Goal: Book appointment/travel/reservation

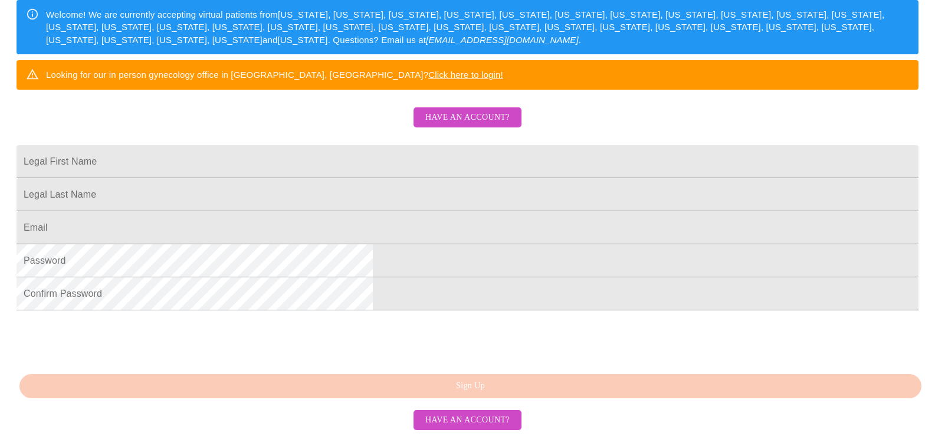
scroll to position [229, 0]
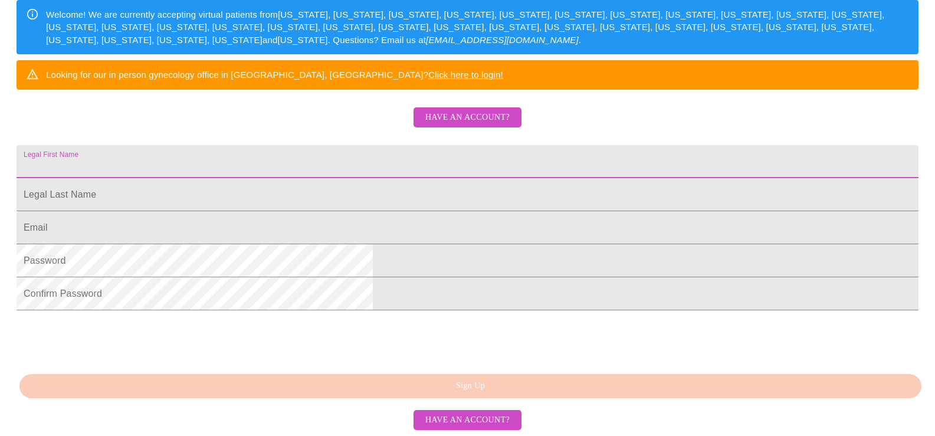
click at [328, 166] on input "Legal First Name" at bounding box center [468, 161] width 902 height 33
type input "[PERSON_NAME]"
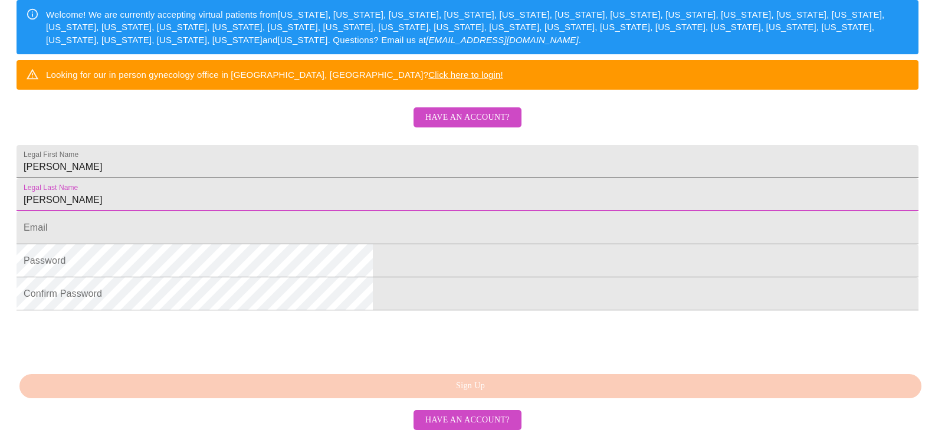
type input "[PERSON_NAME]"
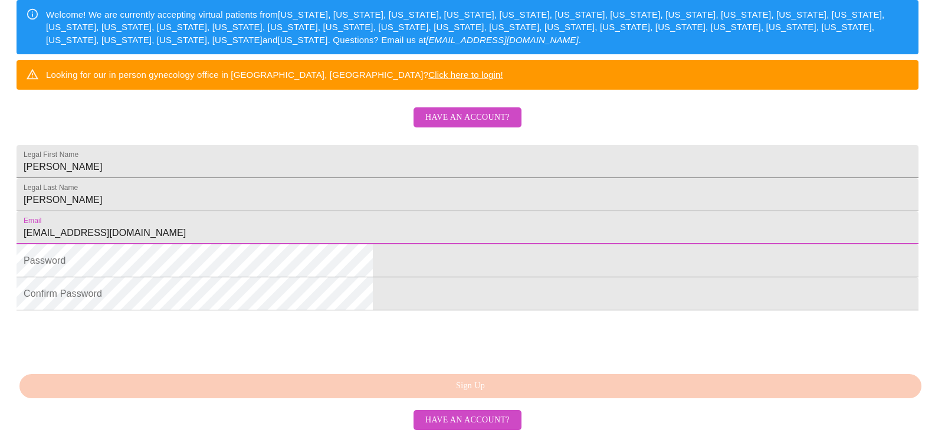
type input "[EMAIL_ADDRESS][DOMAIN_NAME]"
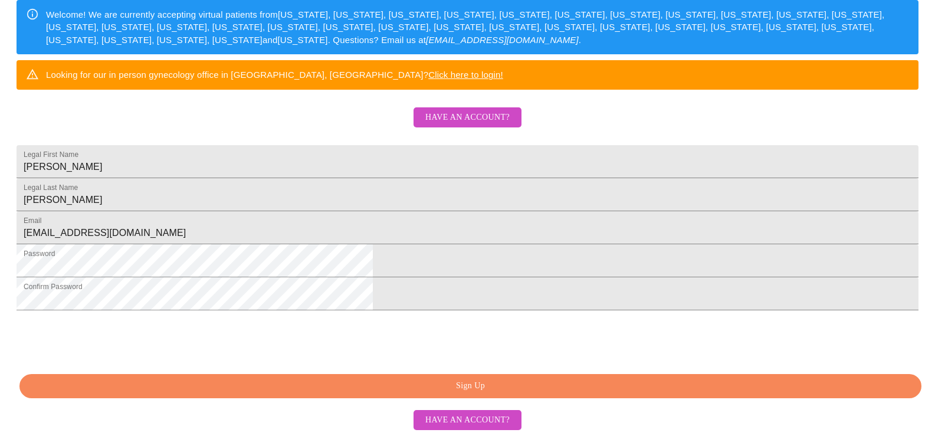
scroll to position [288, 0]
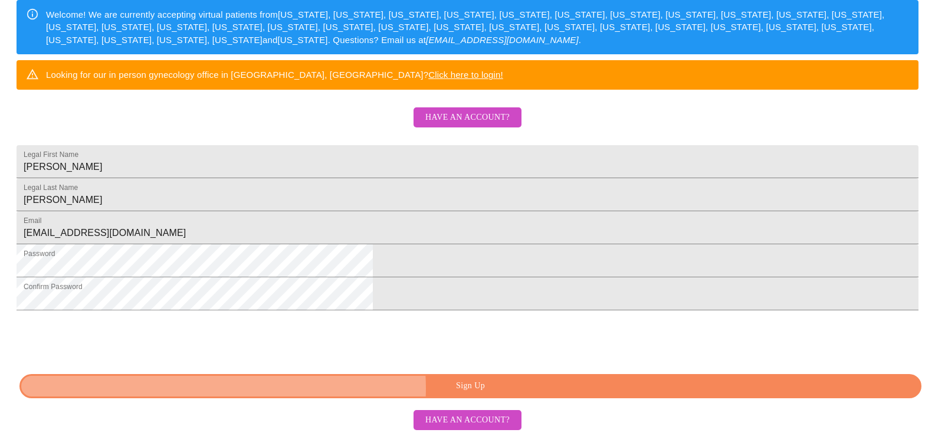
click at [496, 388] on span "Sign Up" at bounding box center [470, 386] width 875 height 15
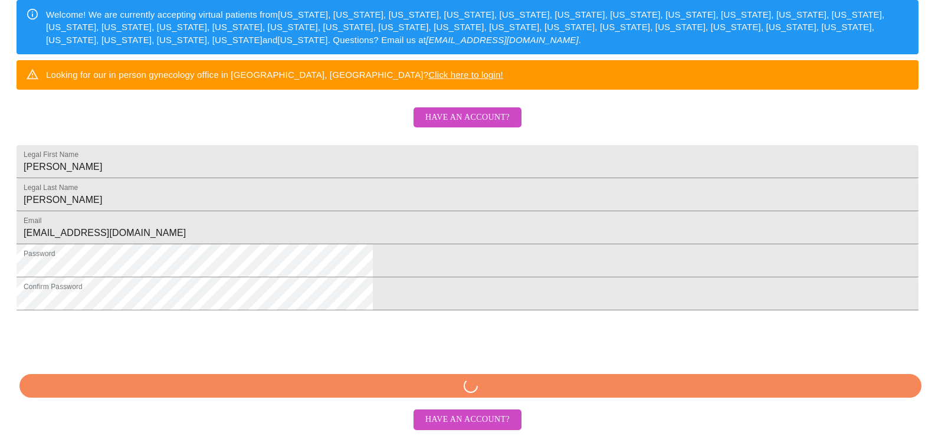
scroll to position [288, 0]
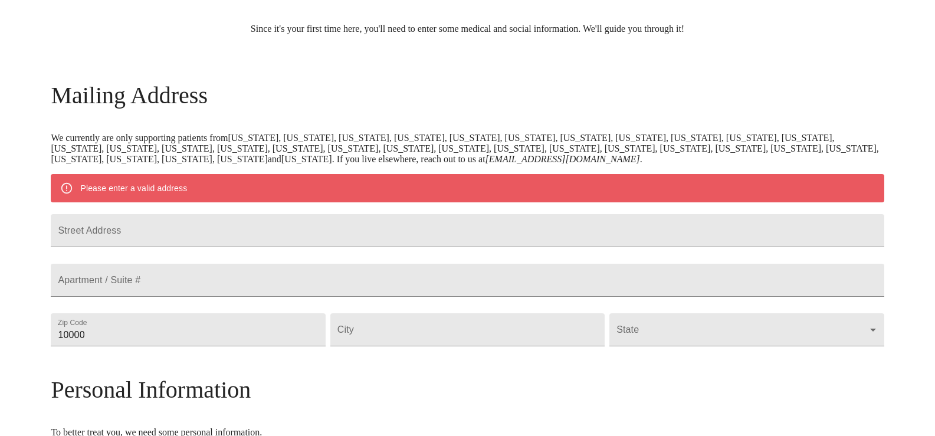
scroll to position [130, 0]
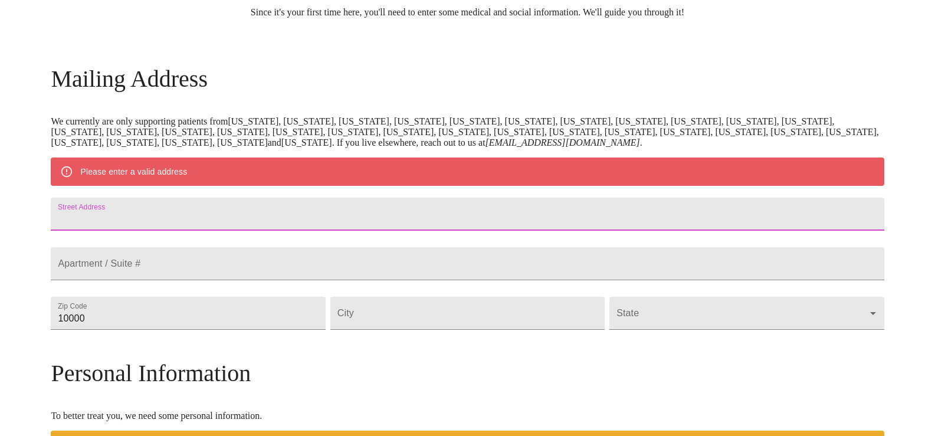
click at [241, 211] on input "Street Address" at bounding box center [467, 214] width 833 height 33
type input "[STREET_ADDRESS]"
type input "60542"
type input "[GEOGRAPHIC_DATA]"
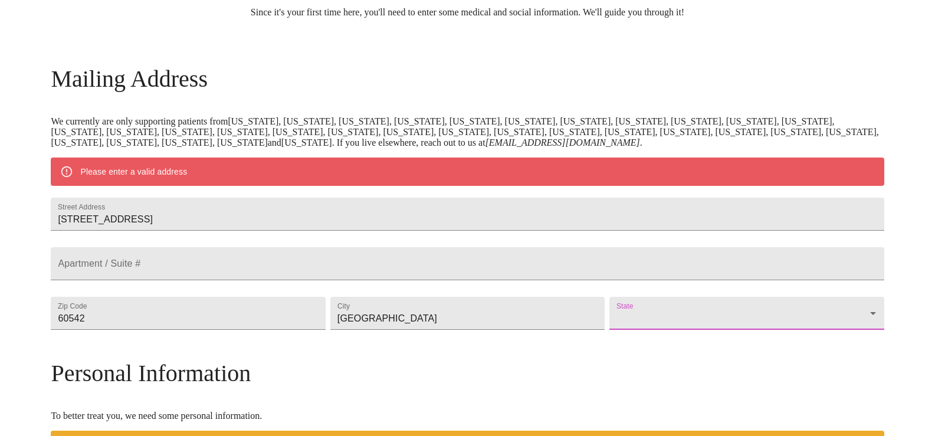
click at [748, 334] on body "MyMenopauseRx Welcome to MyMenopauseRx Since it's your first time here, you'll …" at bounding box center [467, 334] width 925 height 919
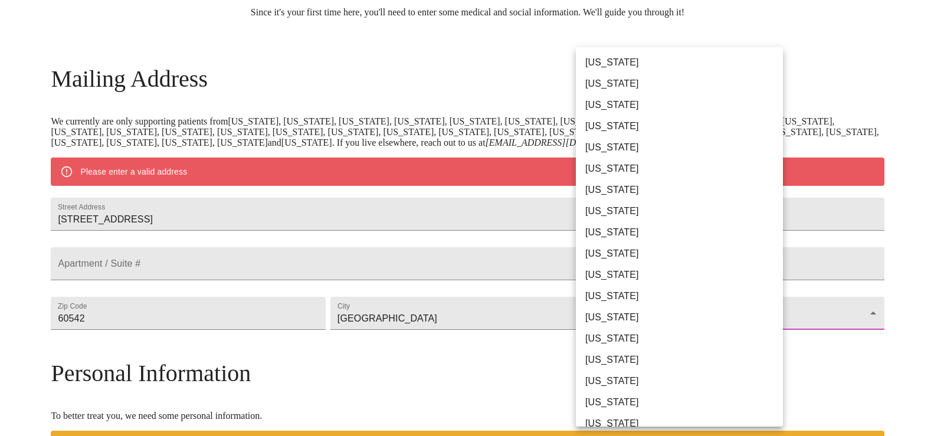
drag, startPoint x: 647, startPoint y: 315, endPoint x: 897, endPoint y: 319, distance: 250.1
click at [897, 319] on div at bounding box center [472, 218] width 944 height 436
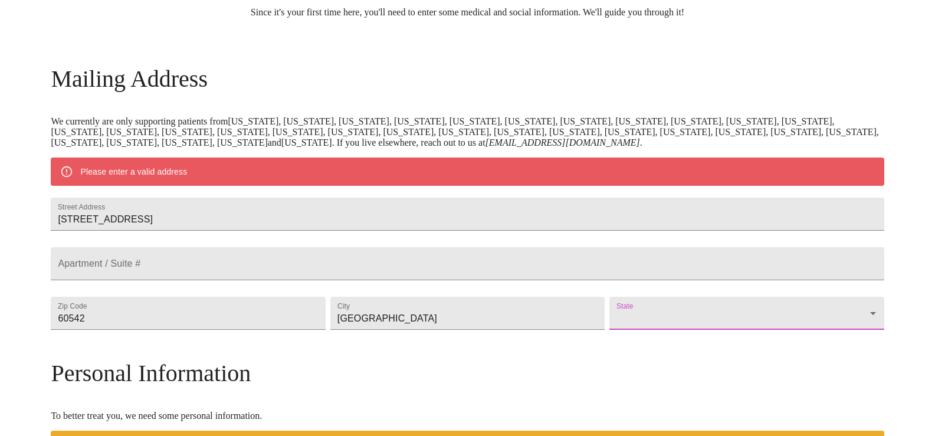
click at [725, 348] on body "MyMenopauseRx Welcome to MyMenopauseRx Since it's your first time here, you'll …" at bounding box center [467, 334] width 925 height 919
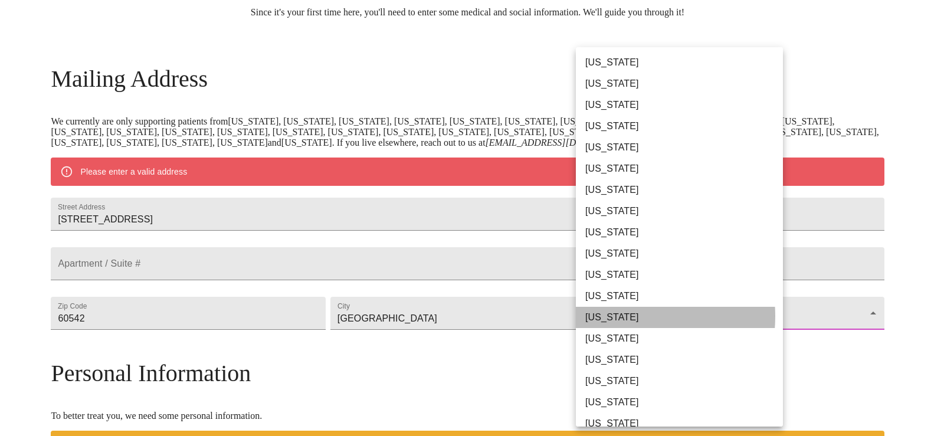
click at [613, 316] on li "[US_STATE]" at bounding box center [684, 317] width 216 height 21
type input "[US_STATE]"
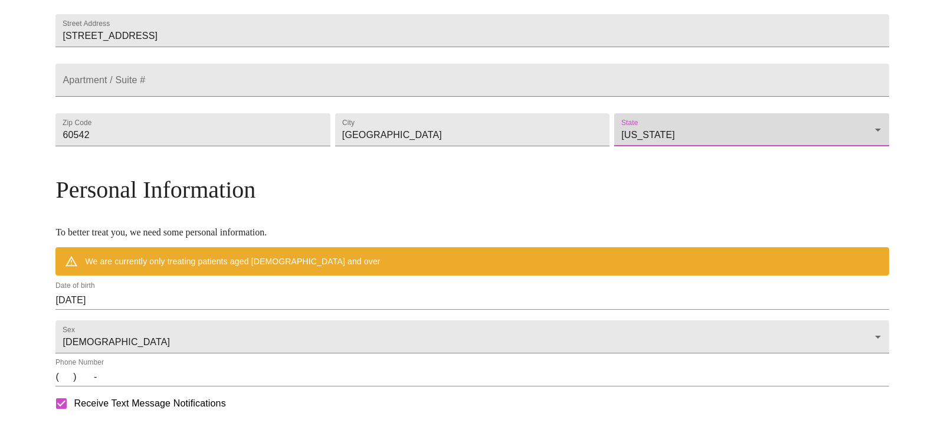
scroll to position [316, 0]
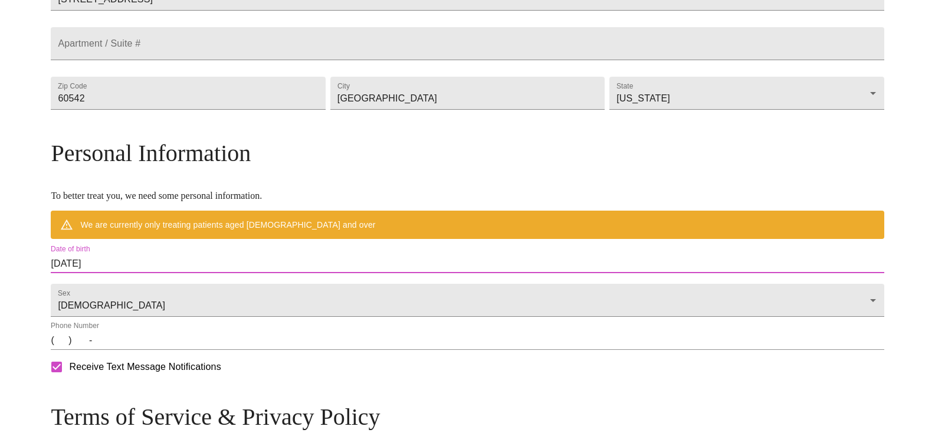
drag, startPoint x: 237, startPoint y: 284, endPoint x: 60, endPoint y: 293, distance: 177.2
click at [60, 293] on div "MyMenopauseRx Welcome to MyMenopauseRx Since it's your first time here, you'll …" at bounding box center [467, 131] width 833 height 885
click at [232, 273] on input "[DATE]" at bounding box center [467, 263] width 833 height 19
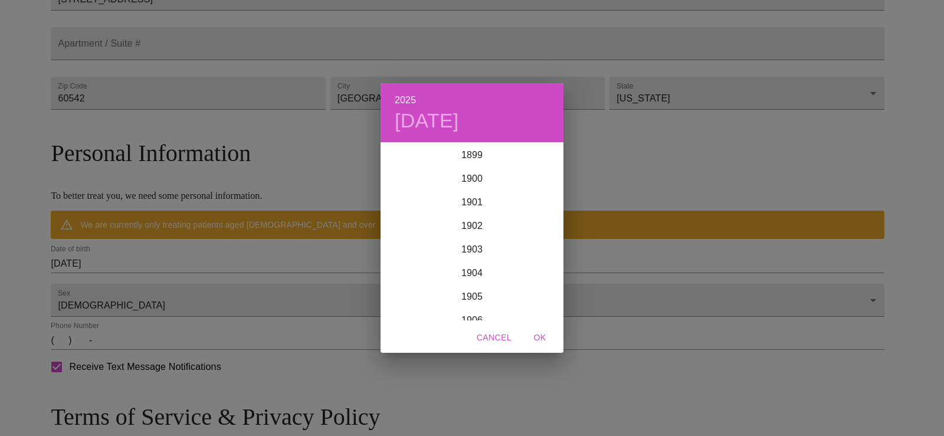
scroll to position [2902, 0]
click at [405, 100] on h6 "2025" at bounding box center [405, 100] width 21 height 17
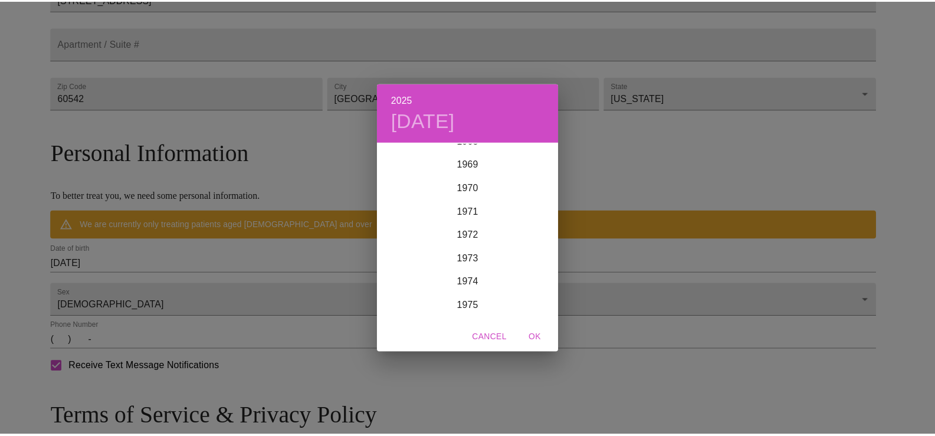
scroll to position [1679, 0]
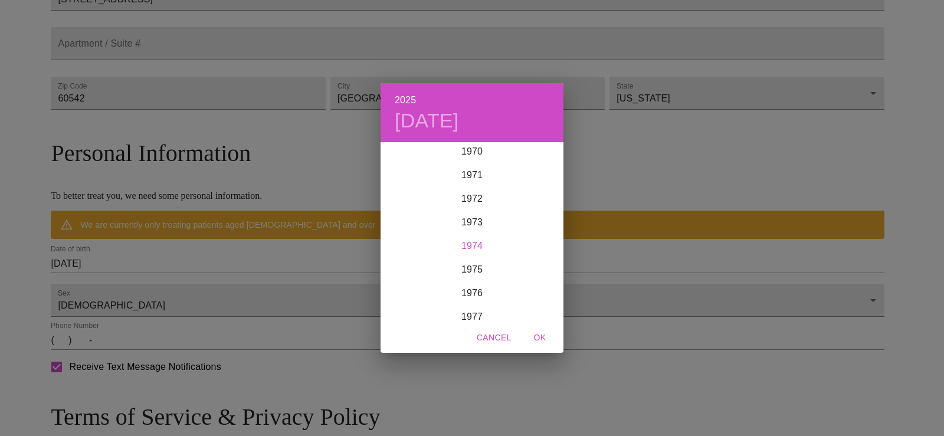
click at [479, 242] on div "1974" at bounding box center [471, 246] width 183 height 24
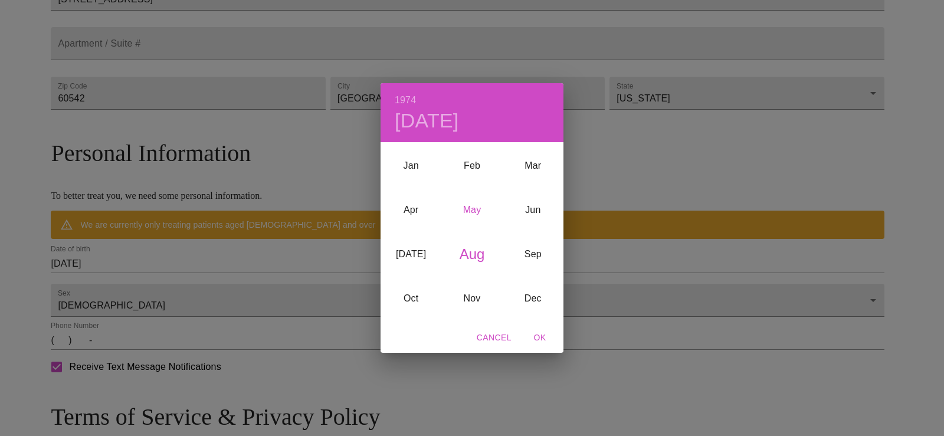
click at [473, 208] on div "May" at bounding box center [471, 210] width 61 height 44
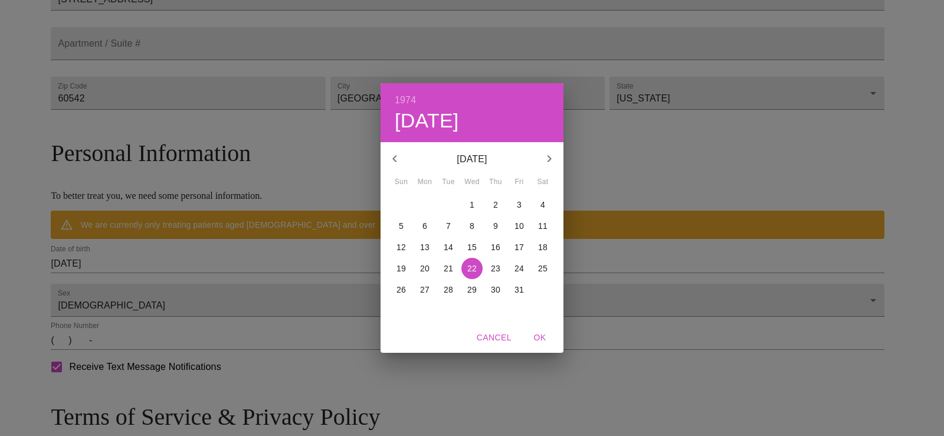
click at [472, 246] on p "15" at bounding box center [471, 247] width 9 height 12
click at [544, 337] on span "OK" at bounding box center [540, 337] width 28 height 15
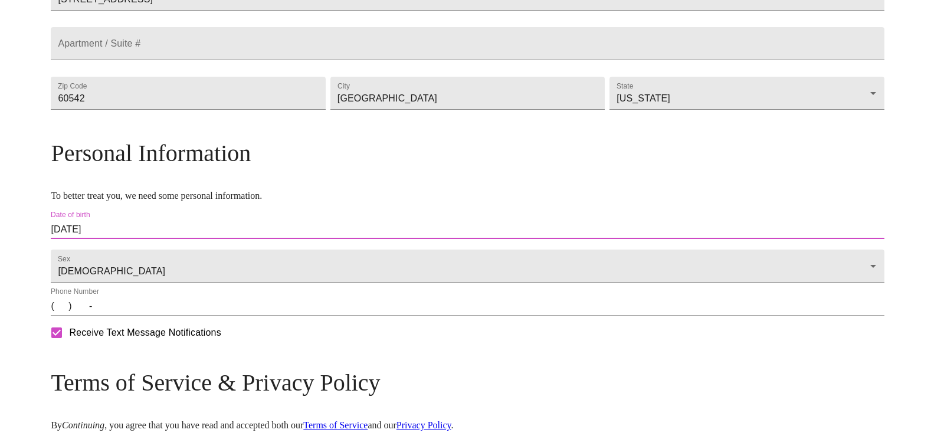
type input "[DATE]"
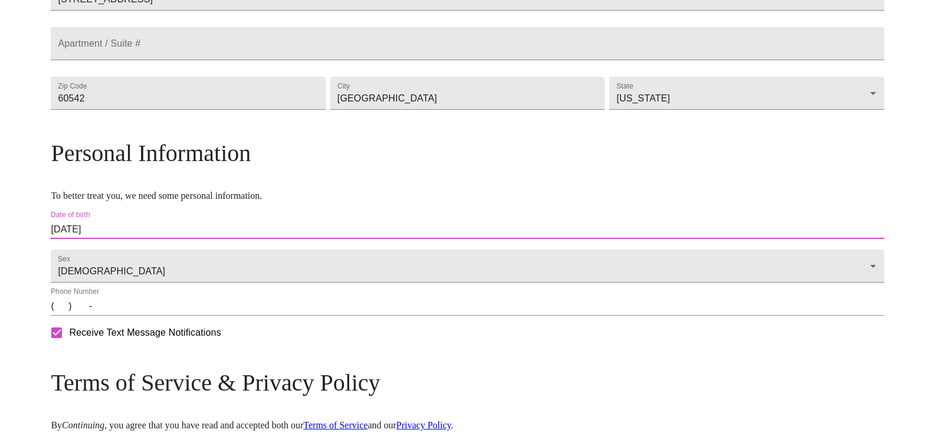
click at [162, 316] on input "(   )    -" at bounding box center [467, 306] width 833 height 19
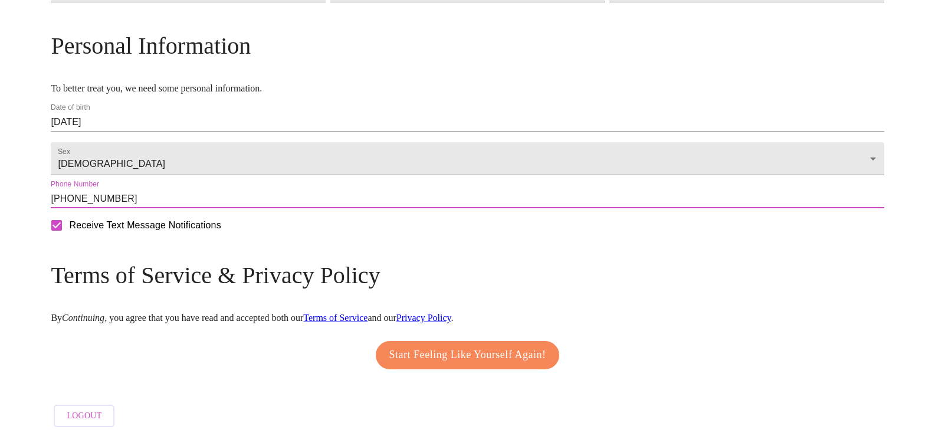
scroll to position [458, 0]
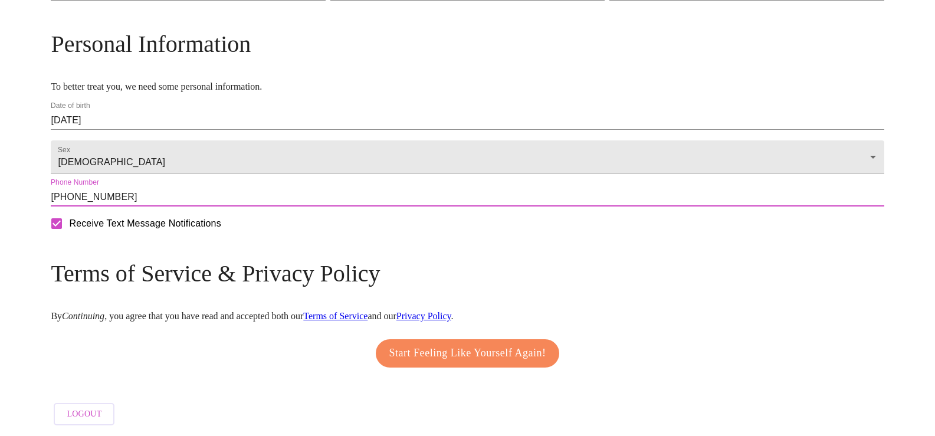
type input "[PHONE_NUMBER]"
click at [367, 311] on link "Terms of Service" at bounding box center [335, 316] width 64 height 10
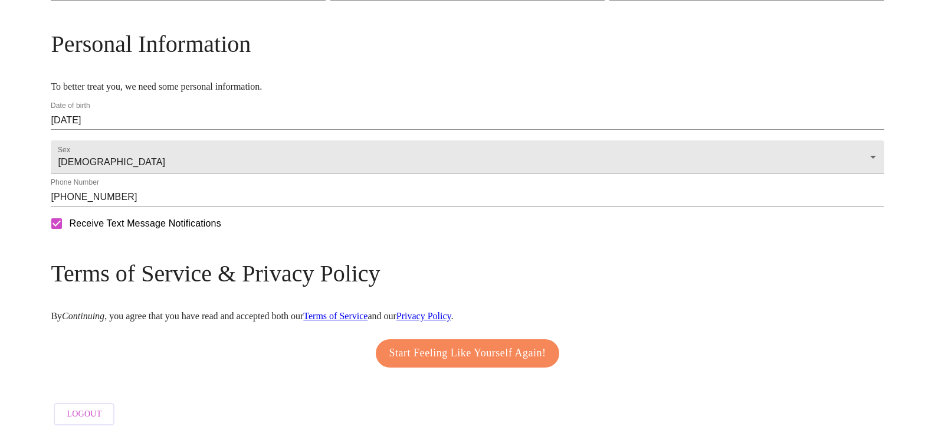
click at [422, 344] on span "Start Feeling Like Yourself Again!" at bounding box center [467, 353] width 157 height 19
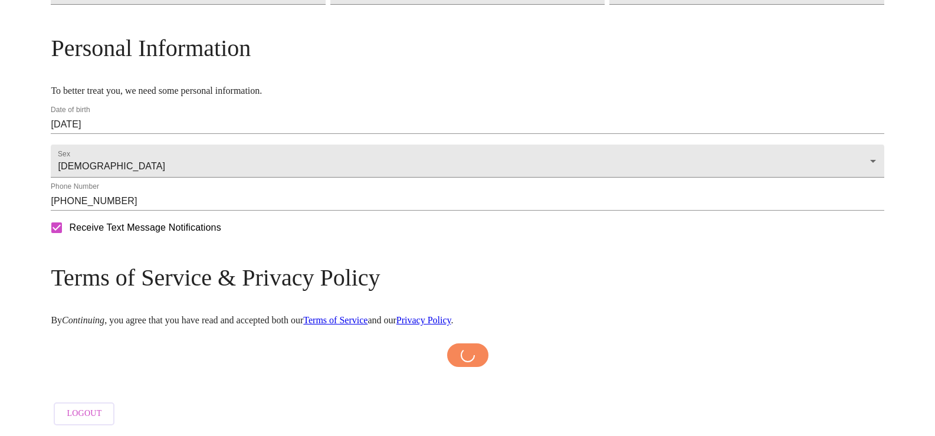
scroll to position [454, 0]
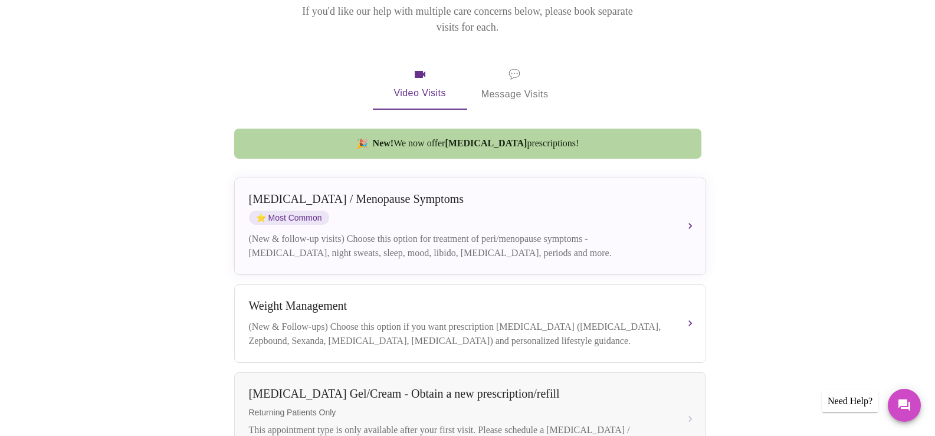
scroll to position [167, 0]
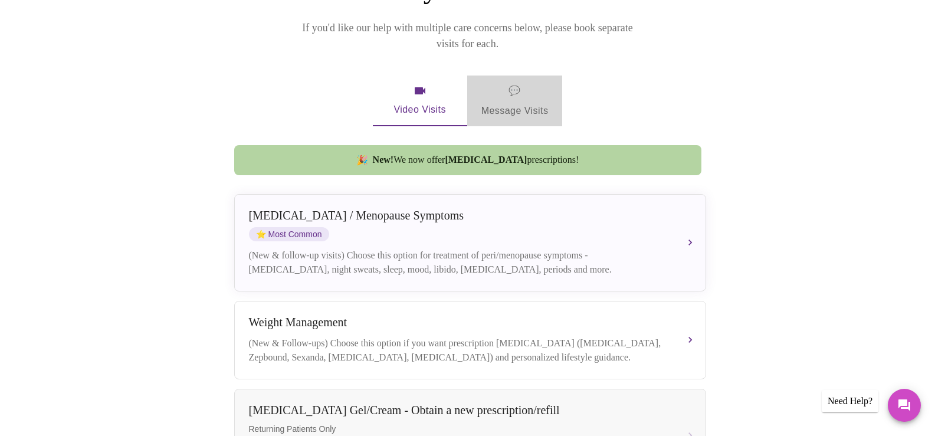
click at [515, 83] on span "💬" at bounding box center [514, 91] width 12 height 17
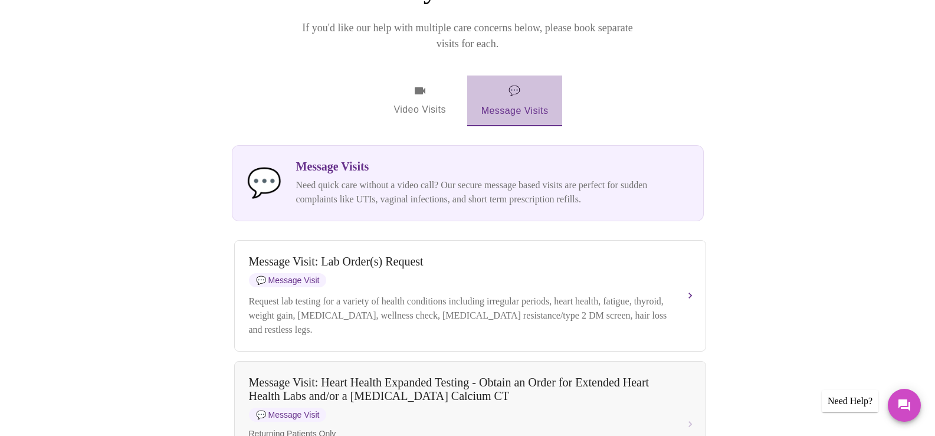
click at [515, 83] on span "💬" at bounding box center [514, 91] width 12 height 17
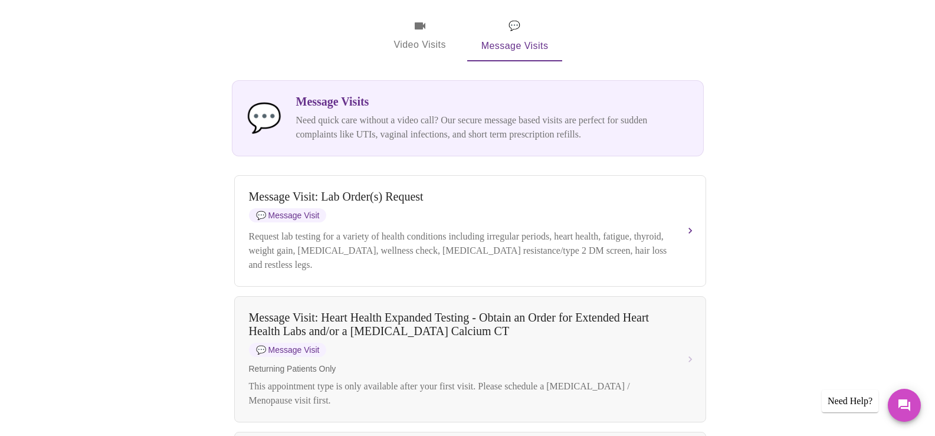
scroll to position [126, 0]
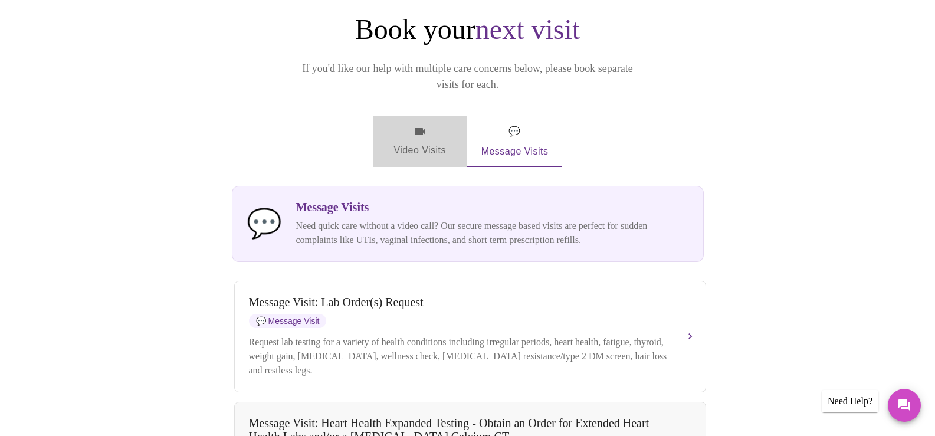
click at [416, 128] on icon "button" at bounding box center [420, 131] width 11 height 7
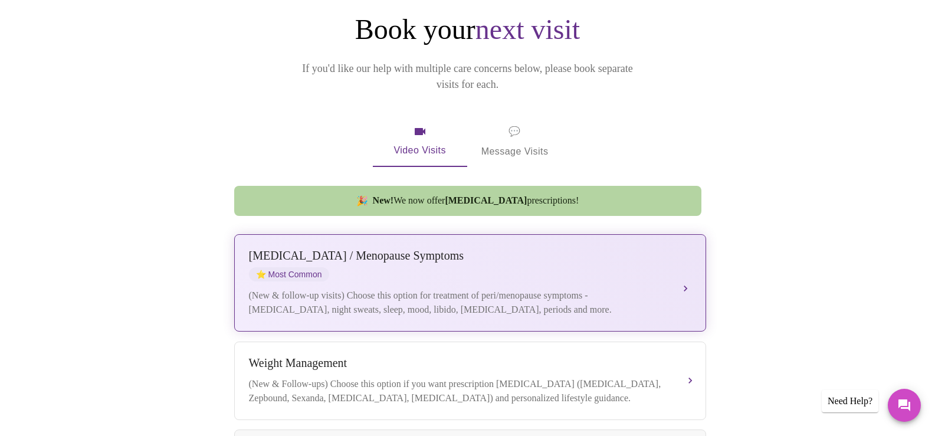
click at [666, 267] on div "[MEDICAL_DATA] / Menopause Symptoms ⭐ Most Common (New & follow-up visits) Choo…" at bounding box center [470, 283] width 442 height 68
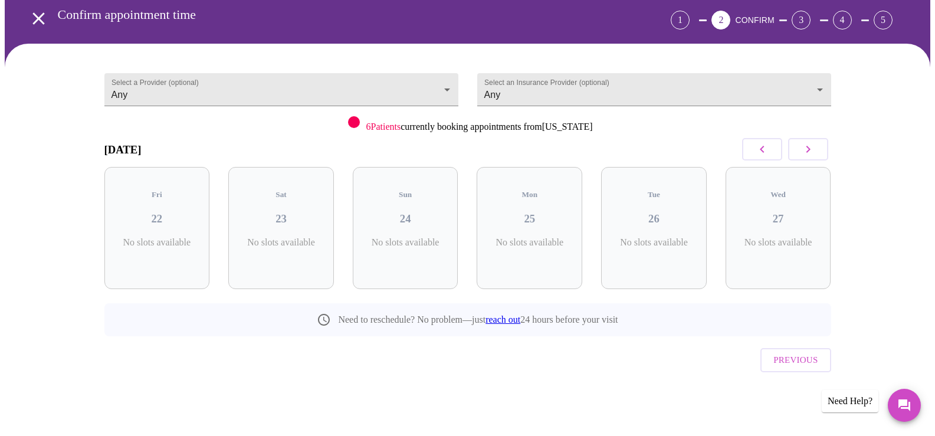
scroll to position [28, 0]
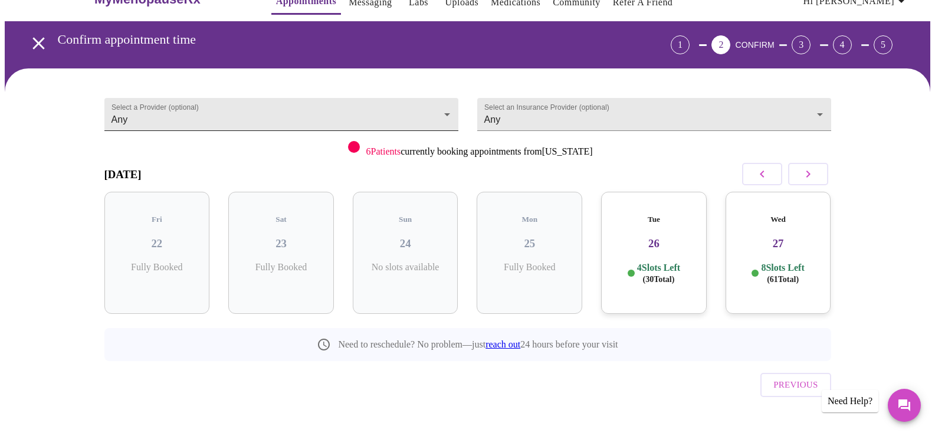
click at [452, 110] on body "MyMenopauseRx Appointments Messaging Labs Uploads Medications Community Refer a…" at bounding box center [467, 216] width 925 height 479
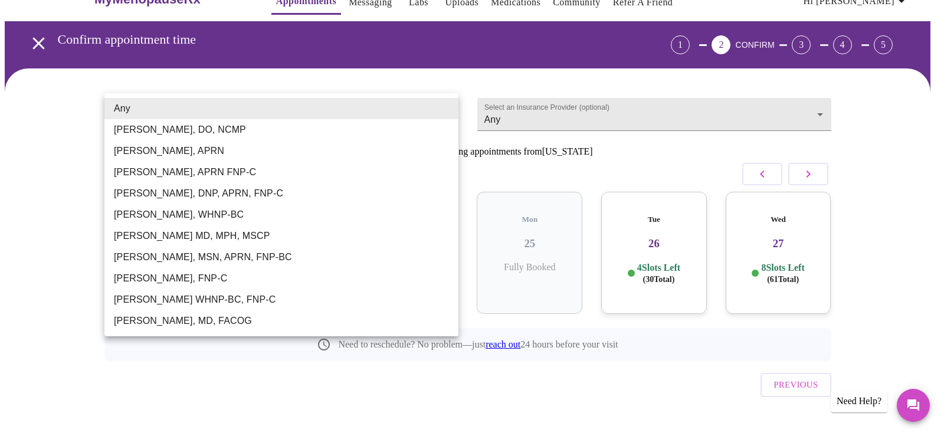
click at [396, 131] on li "[PERSON_NAME], DO, NCMP" at bounding box center [281, 129] width 354 height 21
type input "[PERSON_NAME], DO, NCMP"
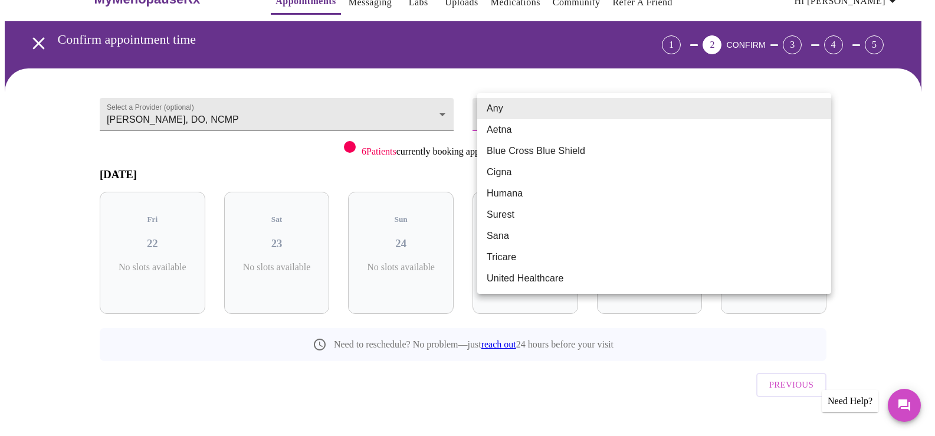
click at [583, 109] on body "MyMenopauseRx Appointments Messaging Labs Uploads Medications Community Refer a…" at bounding box center [467, 216] width 925 height 479
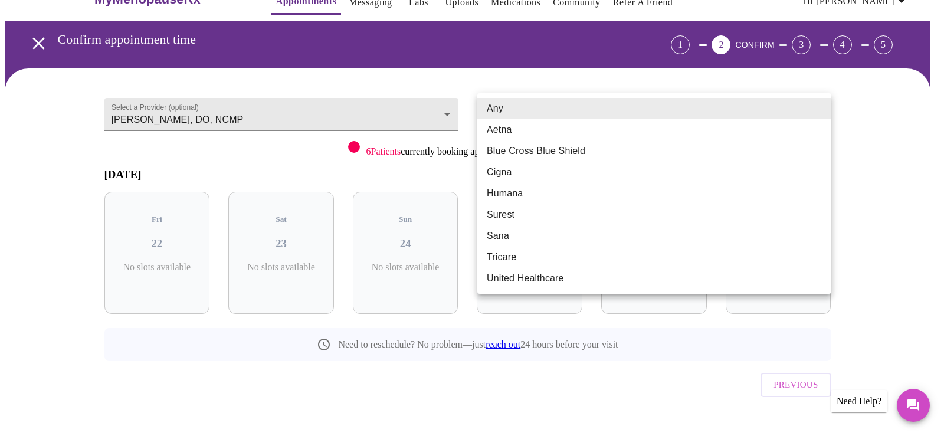
click at [511, 278] on li "United Healthcare" at bounding box center [654, 278] width 354 height 21
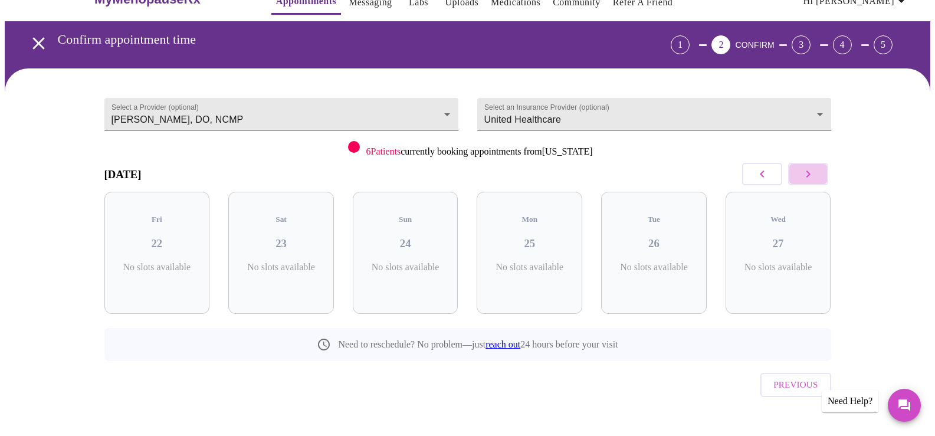
click at [813, 170] on icon "button" at bounding box center [808, 174] width 14 height 14
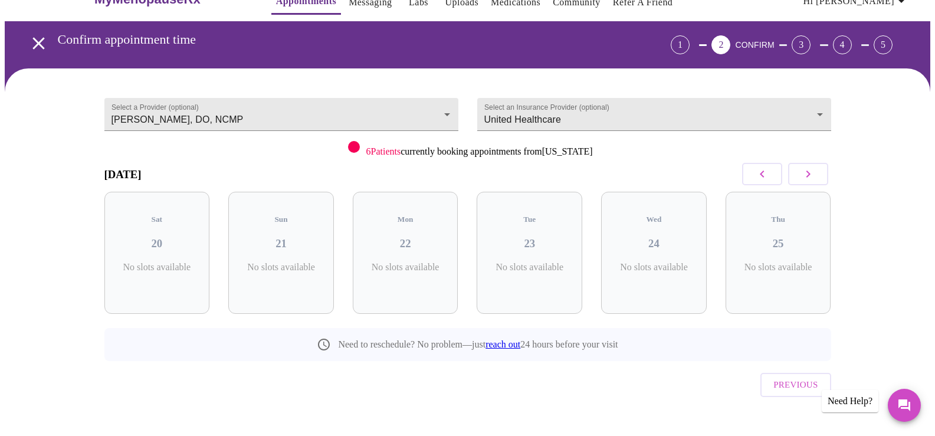
click at [813, 170] on icon "button" at bounding box center [808, 174] width 14 height 14
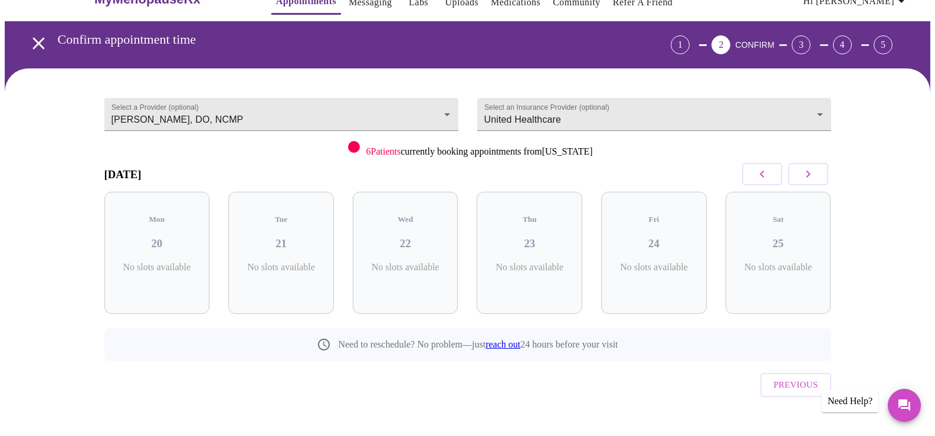
click at [813, 170] on icon "button" at bounding box center [808, 174] width 14 height 14
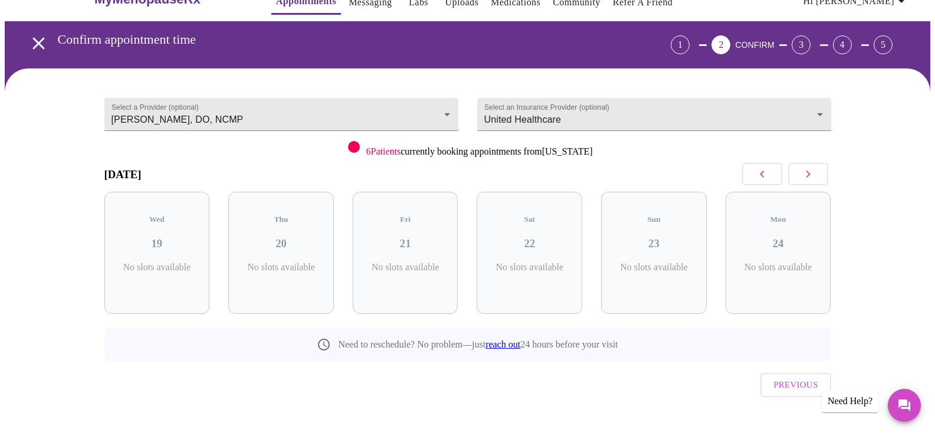
click at [813, 170] on icon "button" at bounding box center [808, 174] width 14 height 14
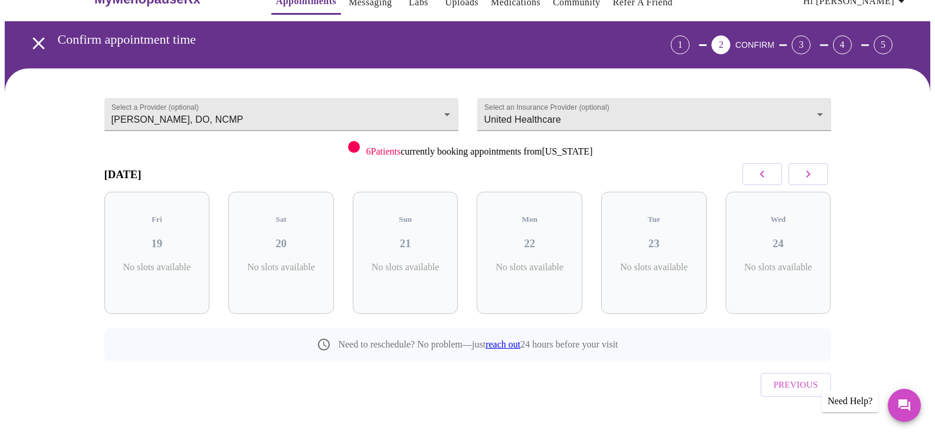
click at [813, 170] on icon "button" at bounding box center [808, 174] width 14 height 14
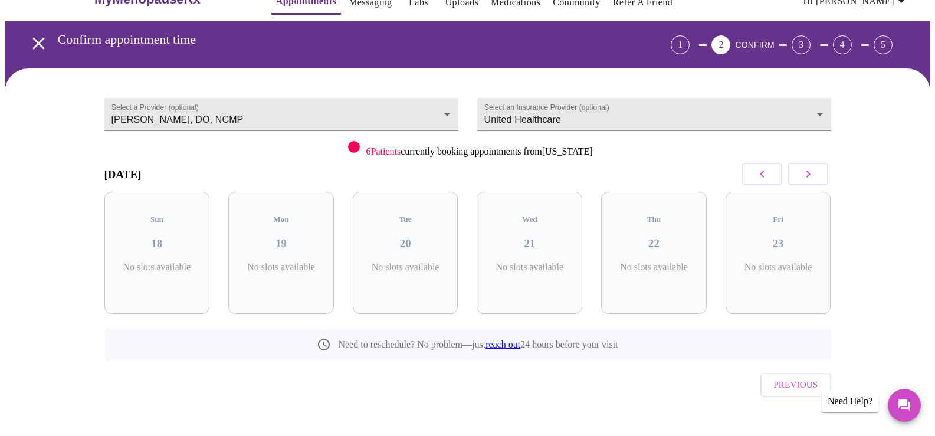
click at [813, 170] on icon "button" at bounding box center [808, 174] width 14 height 14
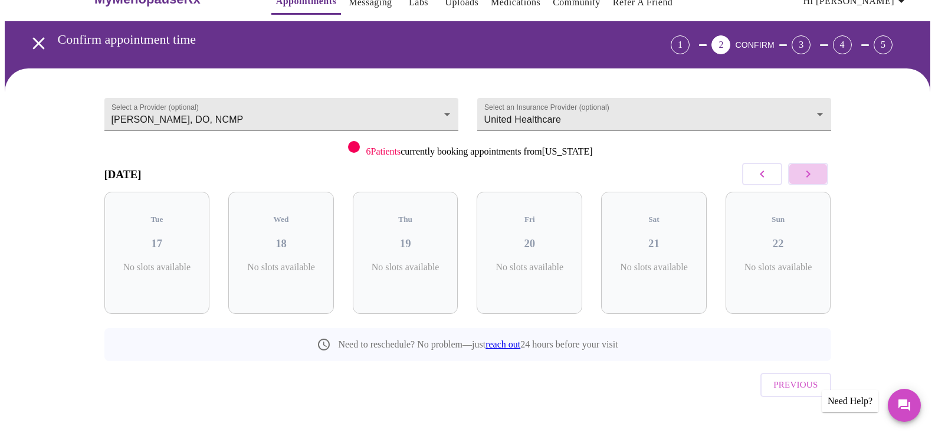
click at [813, 170] on icon "button" at bounding box center [808, 174] width 14 height 14
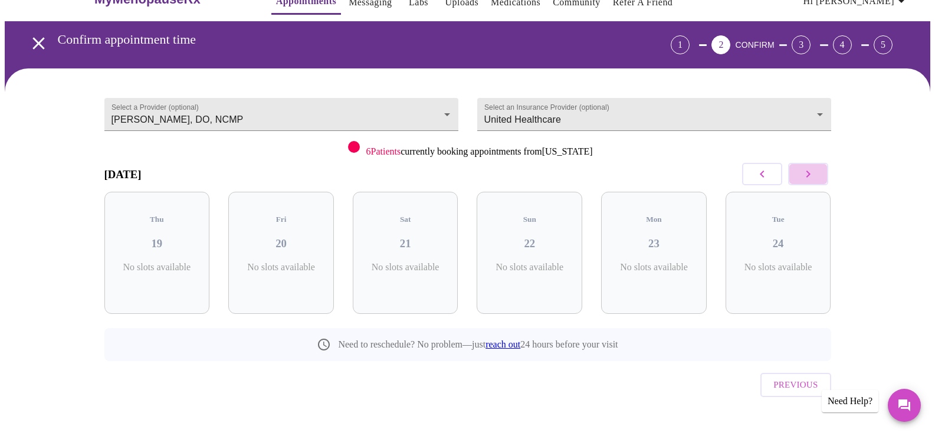
click at [813, 170] on icon "button" at bounding box center [808, 174] width 14 height 14
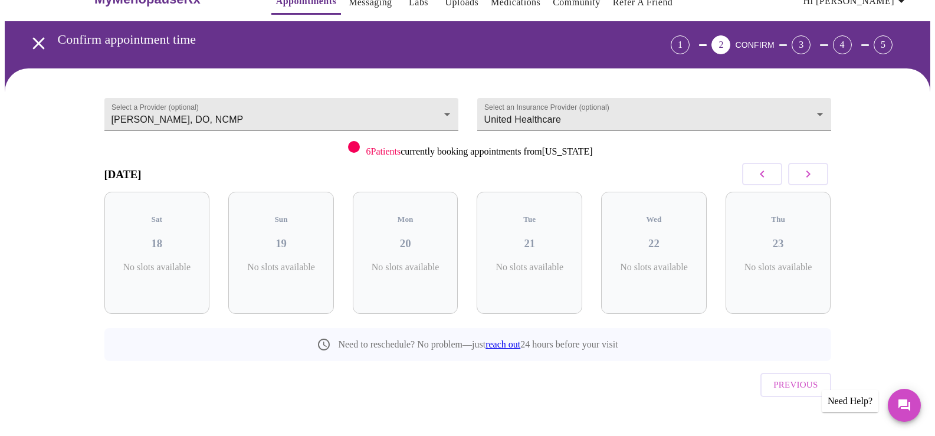
click at [813, 170] on icon "button" at bounding box center [808, 174] width 14 height 14
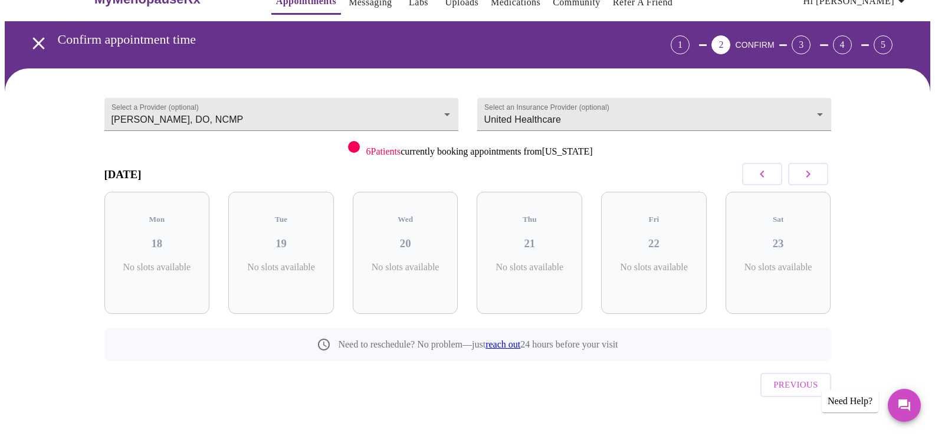
click at [813, 170] on icon "button" at bounding box center [808, 174] width 14 height 14
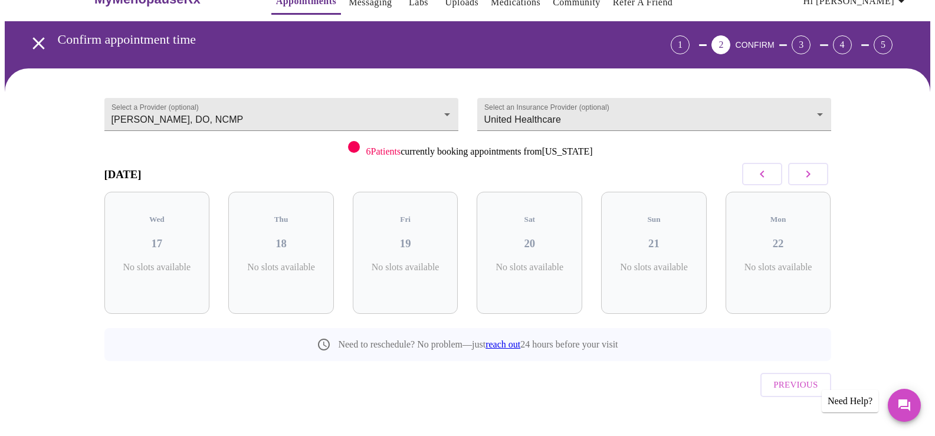
click at [813, 170] on icon "button" at bounding box center [808, 174] width 14 height 14
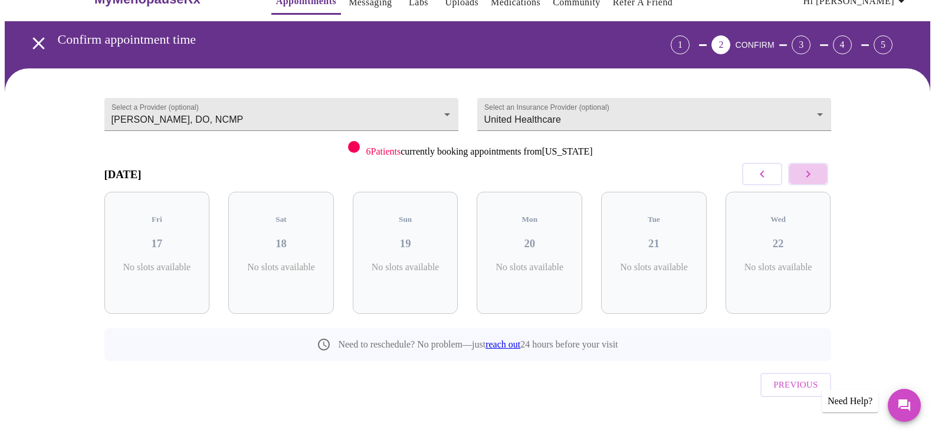
click at [813, 170] on icon "button" at bounding box center [808, 174] width 14 height 14
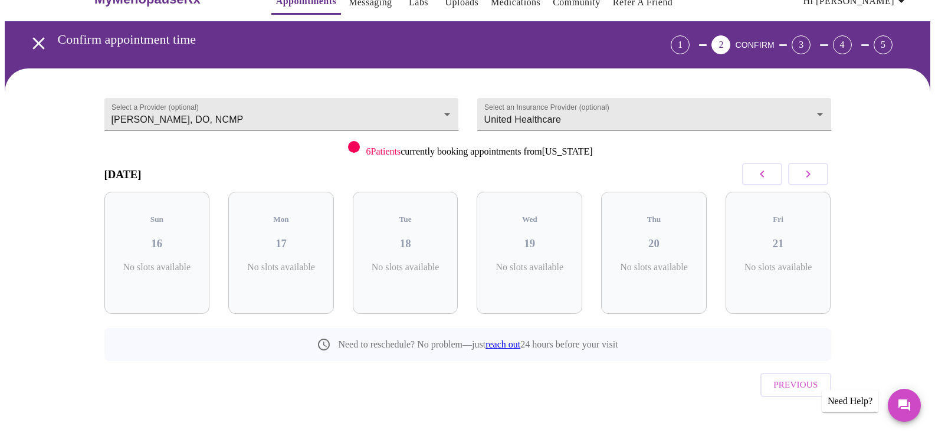
click at [813, 170] on icon "button" at bounding box center [808, 174] width 14 height 14
click at [815, 166] on button "button" at bounding box center [808, 174] width 40 height 22
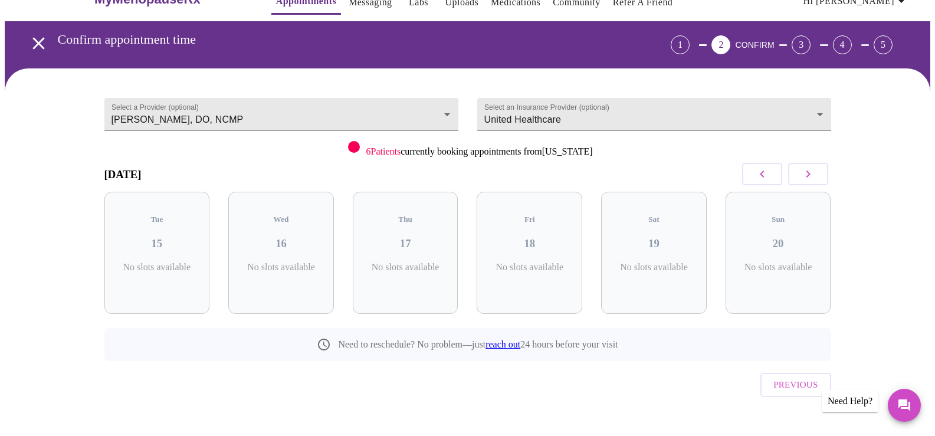
click at [815, 166] on button "button" at bounding box center [808, 174] width 40 height 22
click at [767, 109] on body "MyMenopauseRx Appointments Messaging Labs Uploads Medications Community Refer a…" at bounding box center [467, 216] width 925 height 479
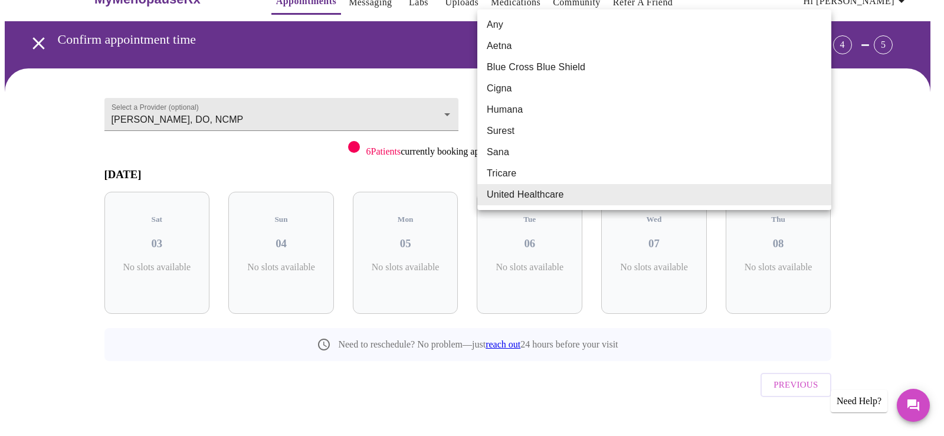
click at [559, 28] on li "Any" at bounding box center [654, 24] width 354 height 21
type input "Any"
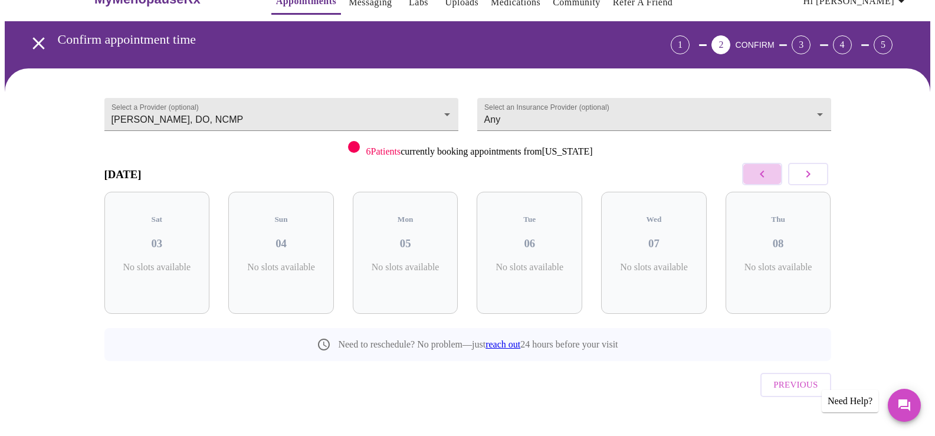
click at [763, 175] on icon "button" at bounding box center [762, 174] width 14 height 14
click at [763, 174] on icon "button" at bounding box center [762, 174] width 14 height 14
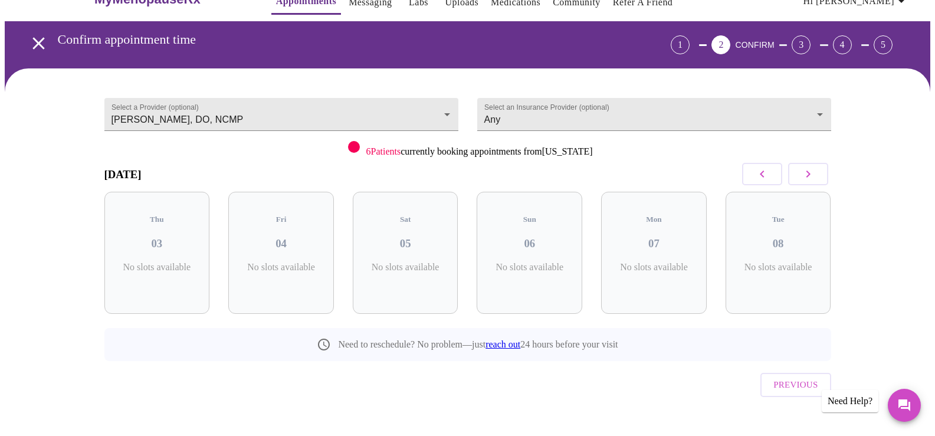
click at [763, 174] on icon "button" at bounding box center [762, 174] width 14 height 14
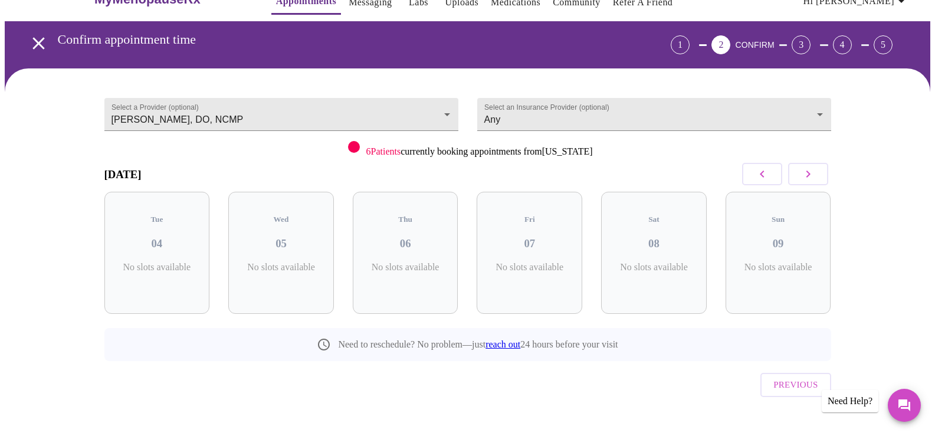
click at [763, 174] on icon "button" at bounding box center [762, 174] width 14 height 14
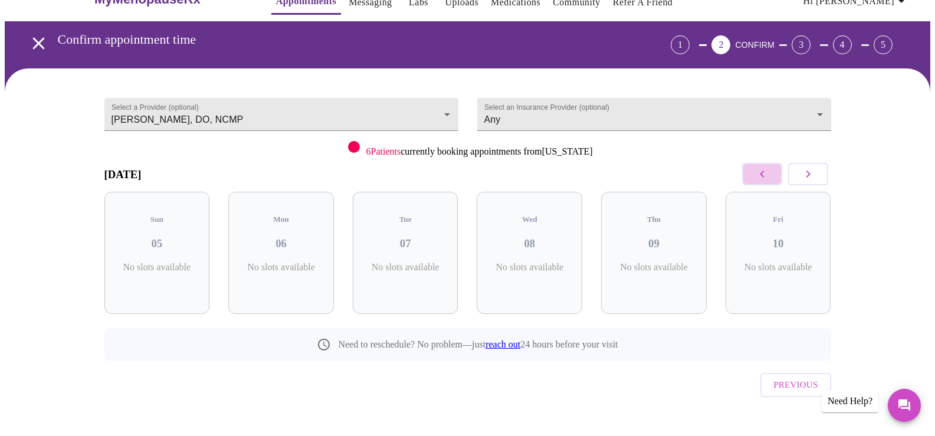
click at [763, 174] on icon "button" at bounding box center [762, 174] width 14 height 14
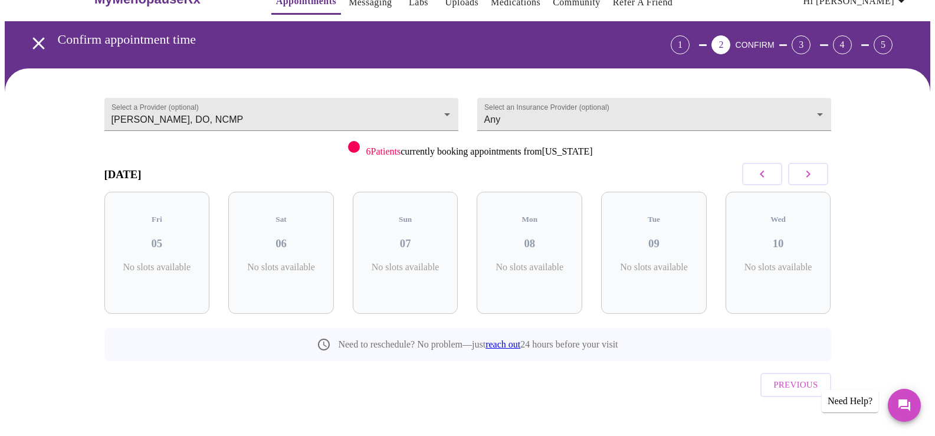
click at [763, 174] on icon "button" at bounding box center [762, 174] width 14 height 14
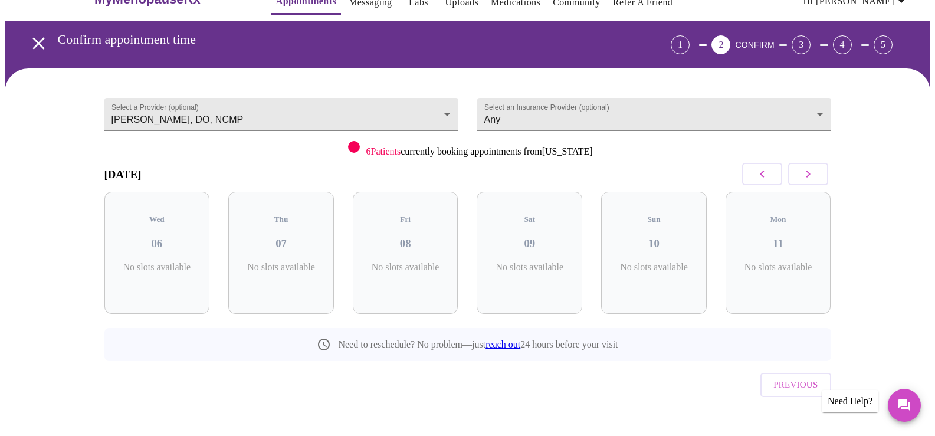
click at [763, 174] on icon "button" at bounding box center [762, 174] width 14 height 14
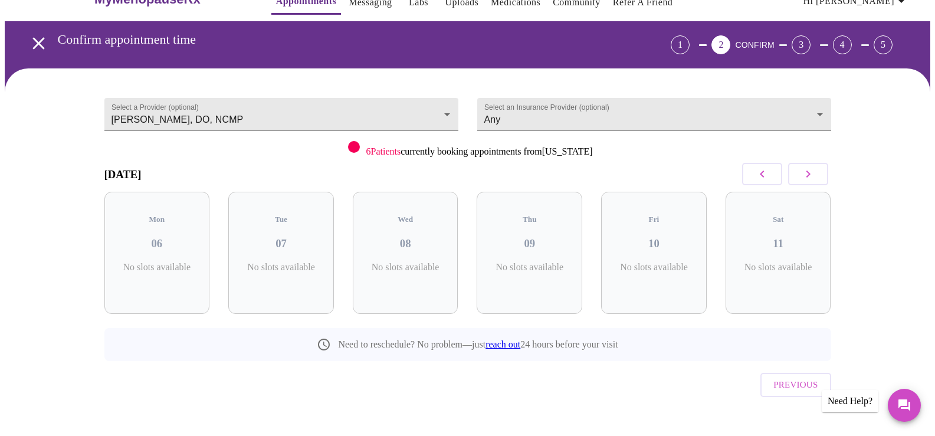
click at [763, 174] on icon "button" at bounding box center [762, 174] width 14 height 14
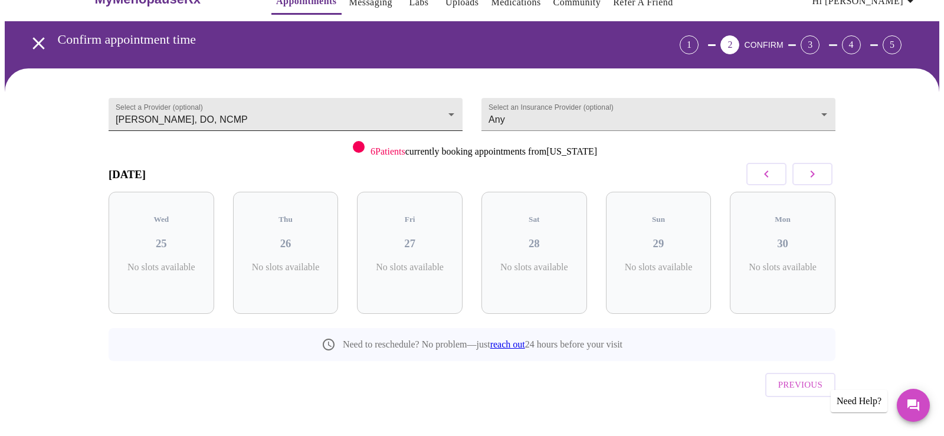
click at [392, 111] on body "MyMenopauseRx Appointments Messaging Labs Uploads Medications Community Refer a…" at bounding box center [472, 216] width 934 height 479
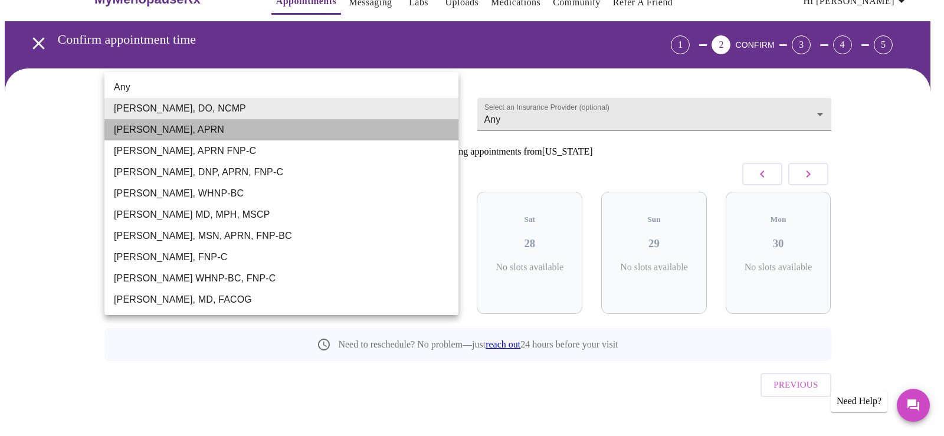
click at [250, 128] on li "[PERSON_NAME], APRN" at bounding box center [281, 129] width 354 height 21
type input "[PERSON_NAME], APRN"
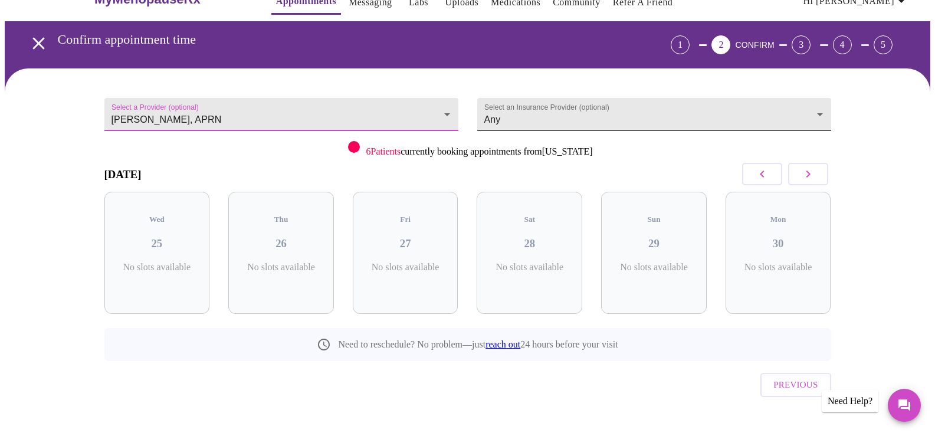
click at [623, 109] on body "MyMenopauseRx Appointments Messaging Labs Uploads Medications Community Refer a…" at bounding box center [467, 216] width 925 height 479
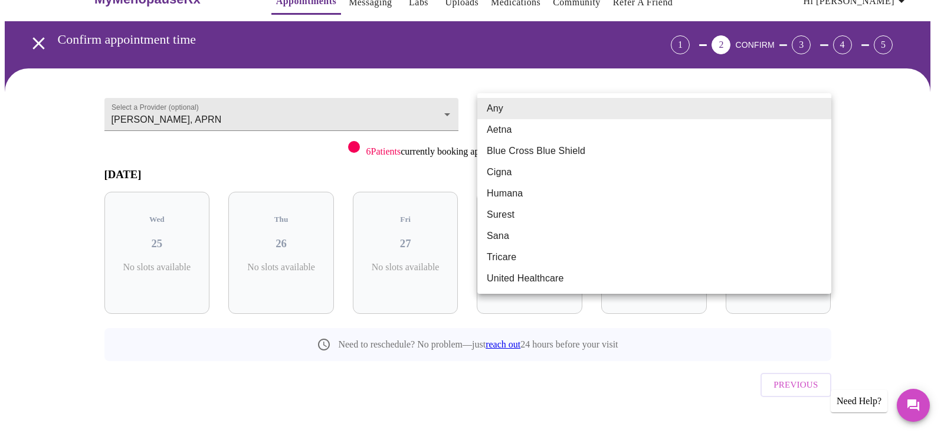
click at [552, 285] on li "United Healthcare" at bounding box center [654, 278] width 354 height 21
type input "United Healthcare"
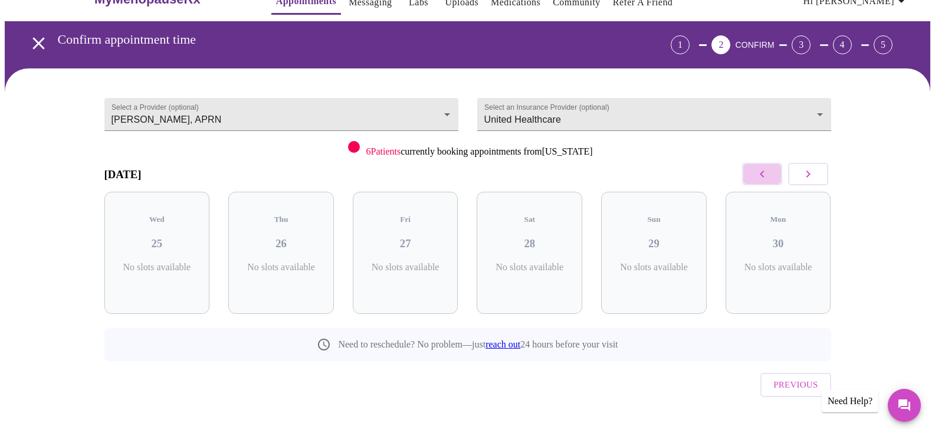
click at [770, 176] on button "button" at bounding box center [762, 174] width 40 height 22
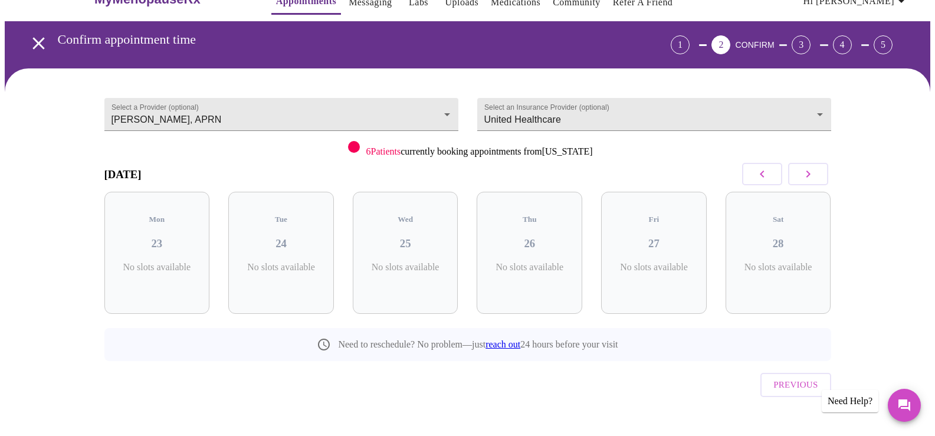
click at [770, 176] on button "button" at bounding box center [762, 174] width 40 height 22
click at [770, 178] on button "button" at bounding box center [762, 174] width 40 height 22
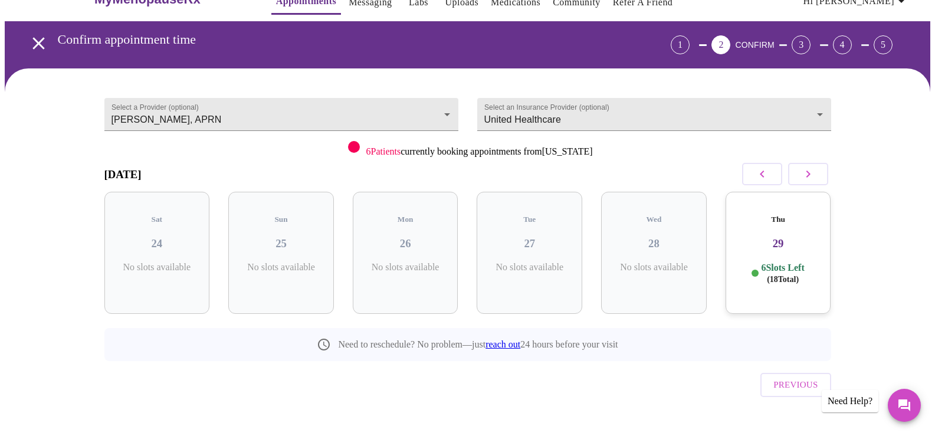
click at [770, 178] on button "button" at bounding box center [762, 174] width 40 height 22
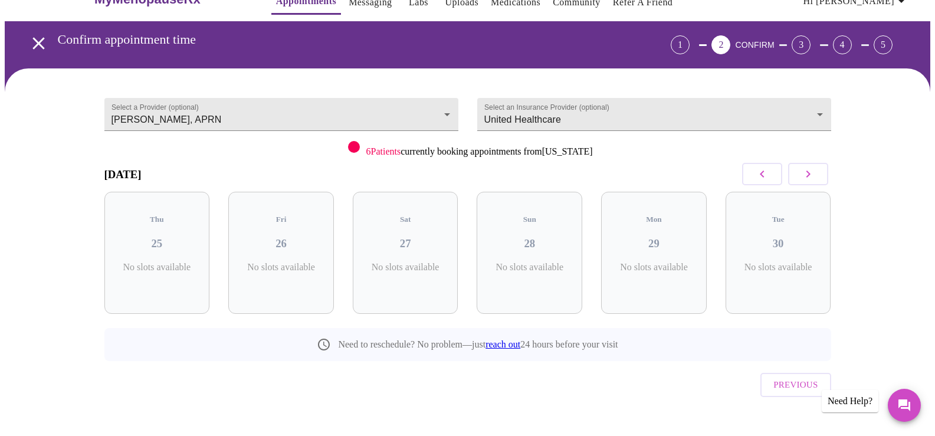
click at [770, 178] on button "button" at bounding box center [762, 174] width 40 height 22
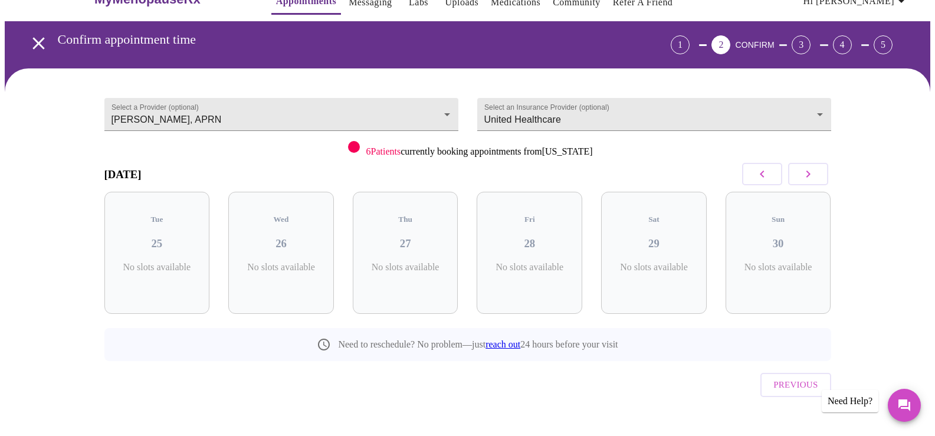
click at [770, 178] on button "button" at bounding box center [762, 174] width 40 height 22
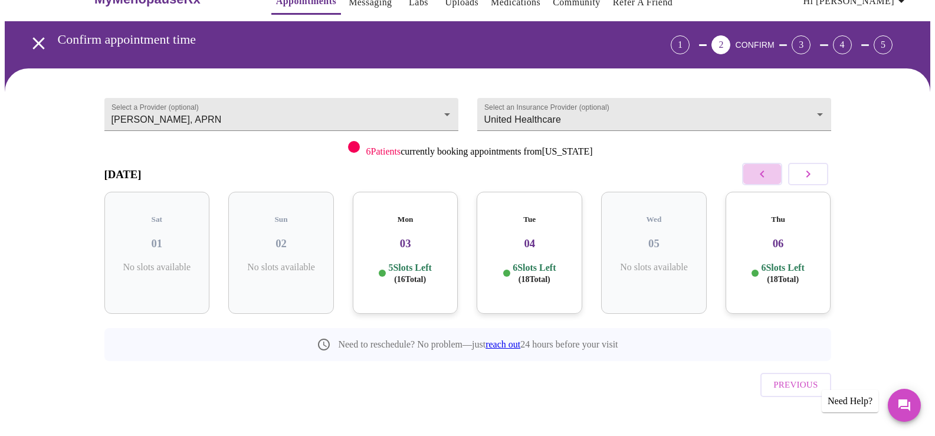
click at [770, 178] on button "button" at bounding box center [762, 174] width 40 height 22
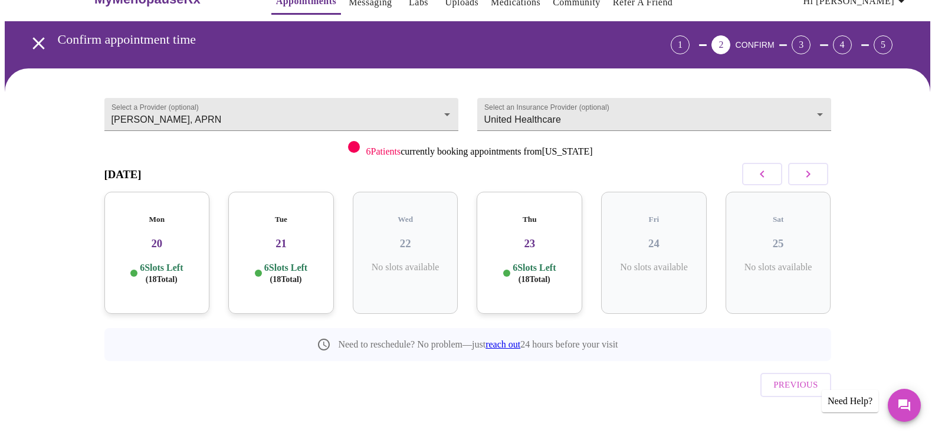
click at [770, 178] on button "button" at bounding box center [762, 174] width 40 height 22
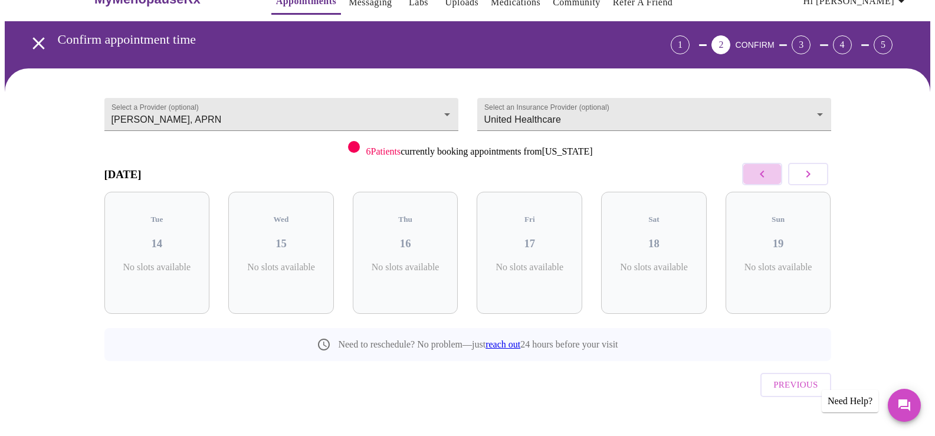
click at [770, 178] on button "button" at bounding box center [762, 174] width 40 height 22
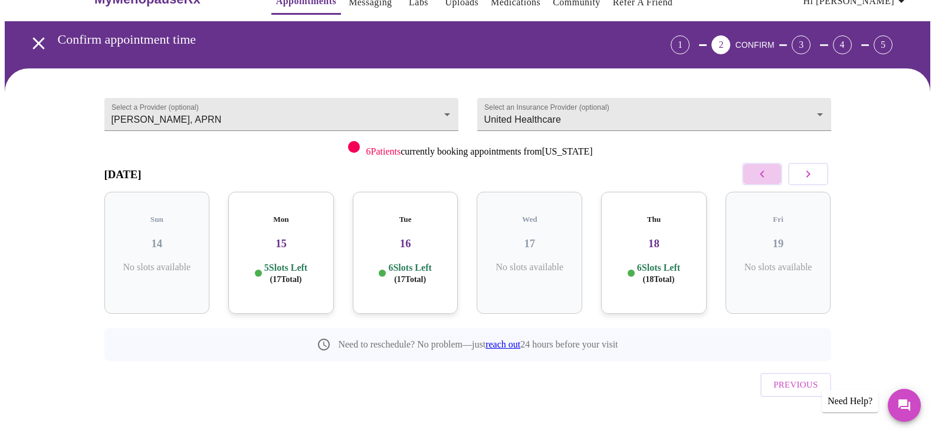
click at [770, 178] on button "button" at bounding box center [762, 174] width 40 height 22
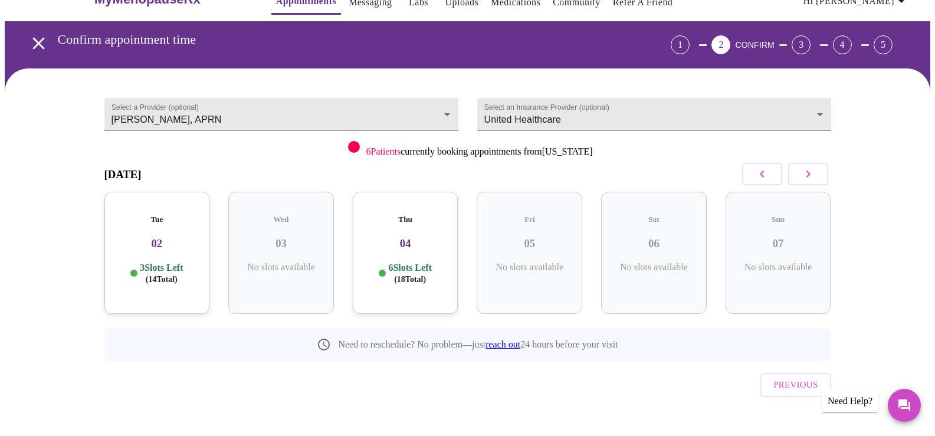
click at [770, 178] on button "button" at bounding box center [762, 174] width 40 height 22
click at [815, 177] on button "button" at bounding box center [808, 174] width 40 height 22
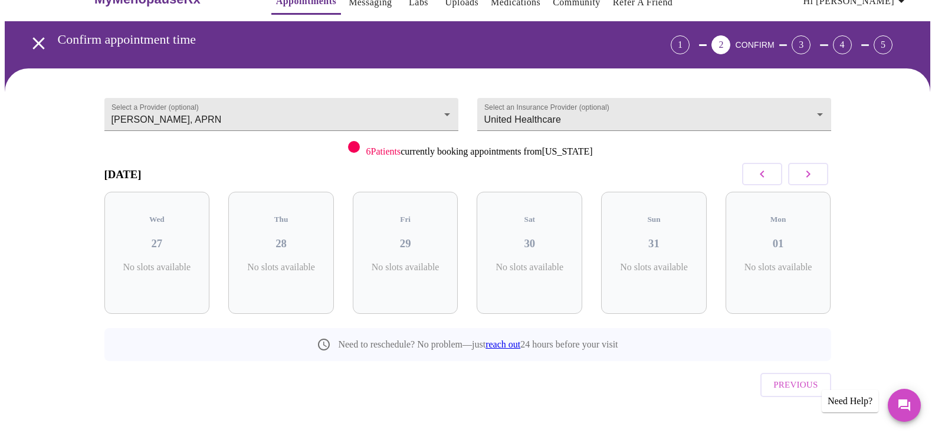
click at [815, 177] on button "button" at bounding box center [808, 174] width 40 height 22
click at [155, 238] on h3 "02" at bounding box center [157, 243] width 87 height 13
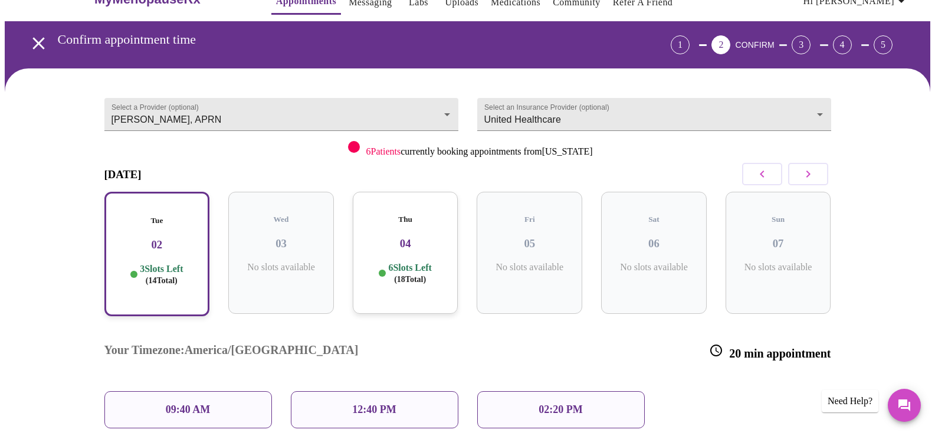
click at [400, 237] on h3 "04" at bounding box center [405, 243] width 87 height 13
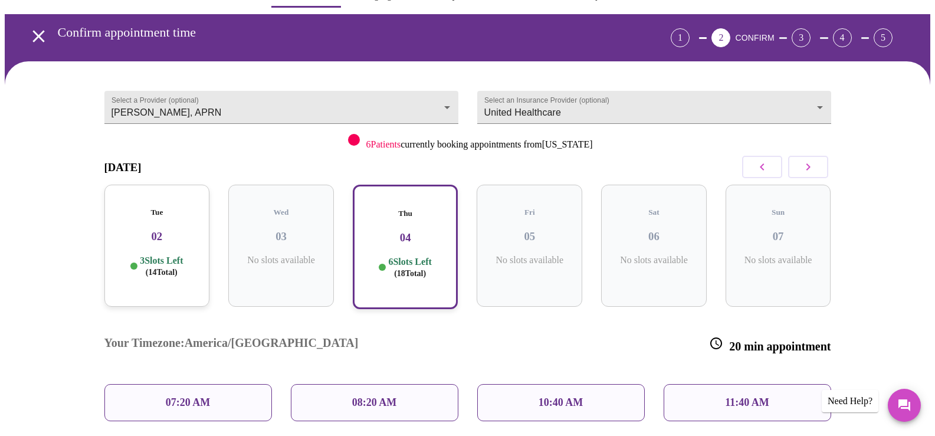
scroll to position [0, 0]
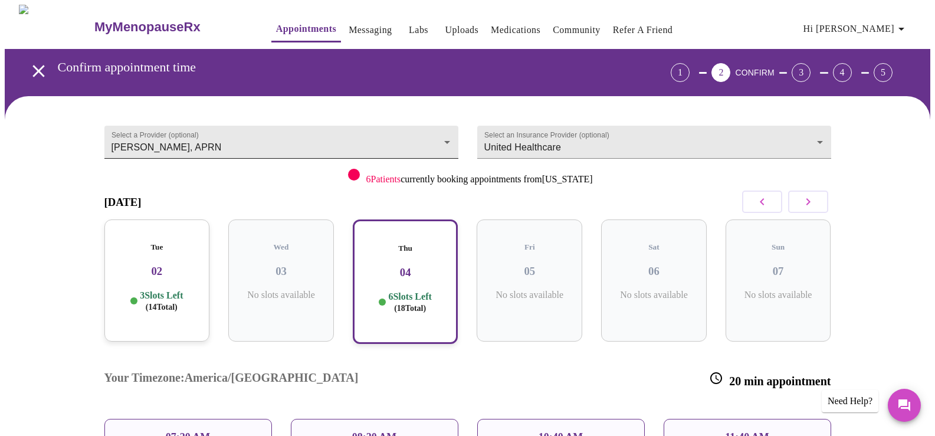
click at [444, 134] on body "MyMenopauseRx Appointments Messaging Labs Uploads Medications Community Refer a…" at bounding box center [467, 329] width 925 height 649
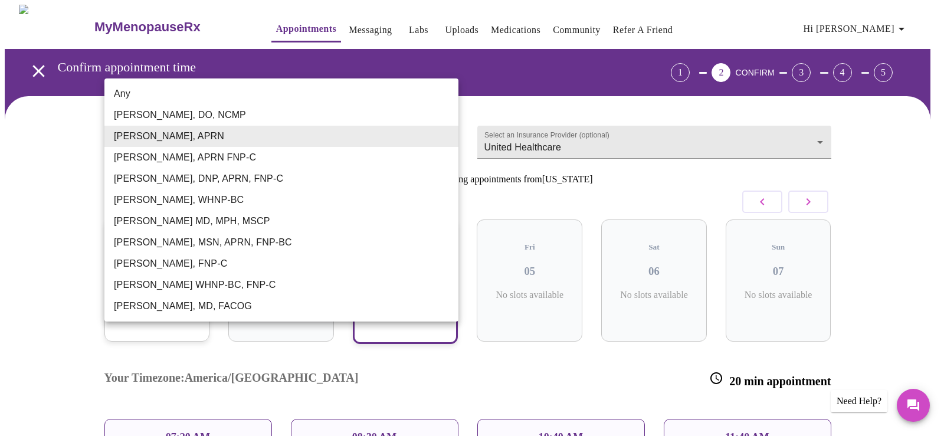
click at [444, 134] on li "[PERSON_NAME], APRN" at bounding box center [281, 136] width 354 height 21
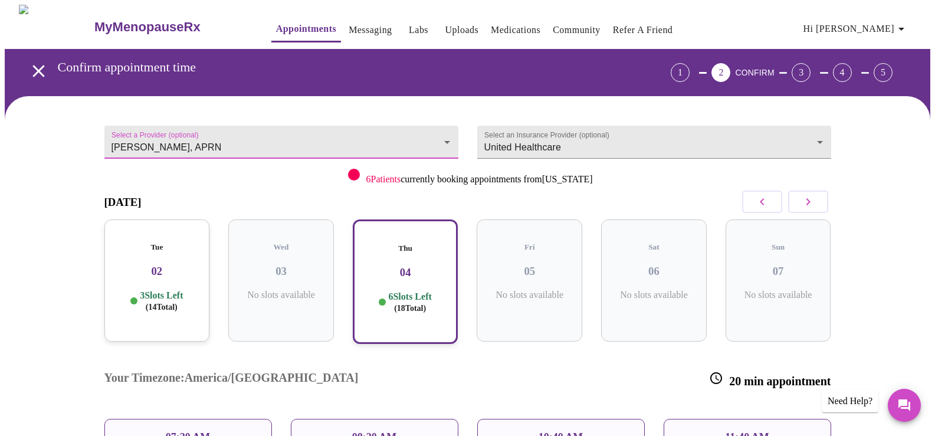
click at [188, 265] on h3 "02" at bounding box center [157, 271] width 87 height 13
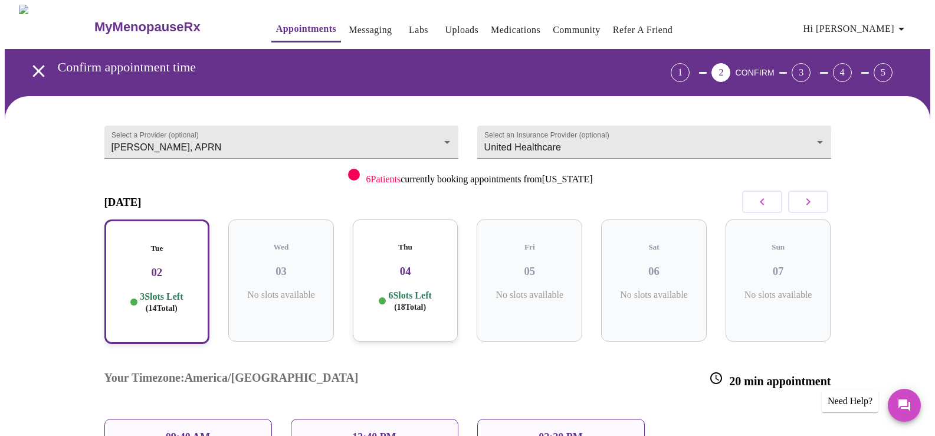
click at [381, 265] on h3 "04" at bounding box center [405, 271] width 87 height 13
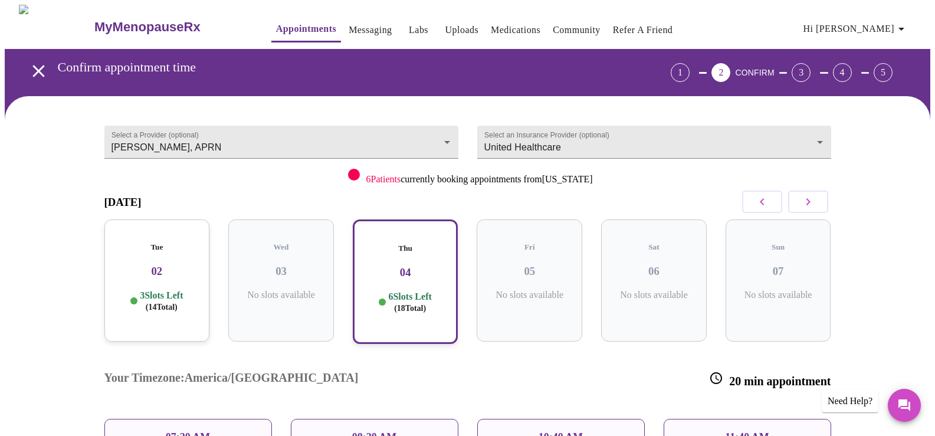
click at [169, 268] on div "Tue 02 3 Slots Left ( 14 Total)" at bounding box center [157, 280] width 106 height 122
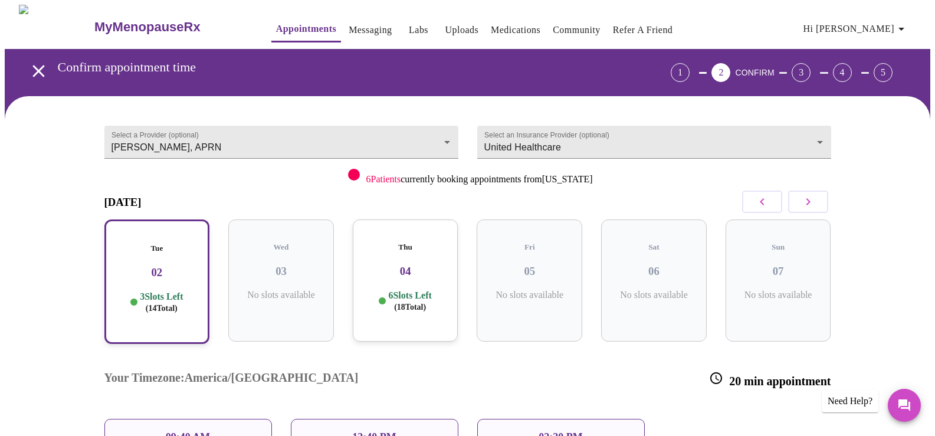
click at [202, 431] on p "09:40 AM" at bounding box center [188, 437] width 45 height 12
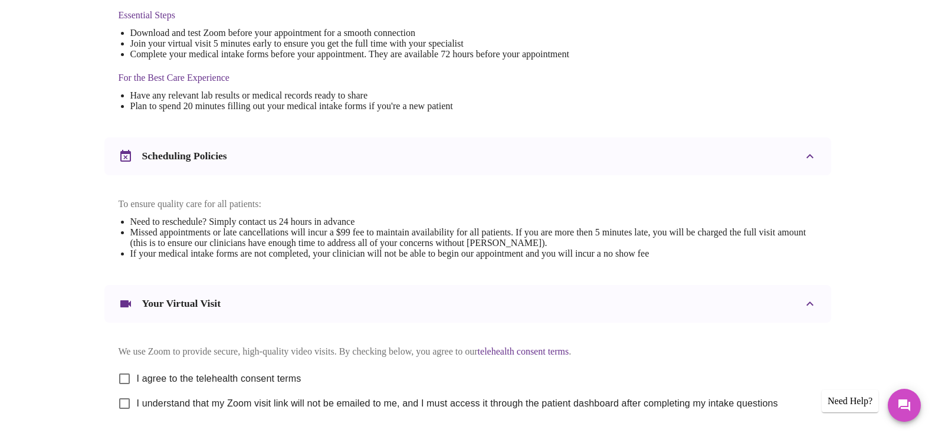
scroll to position [419, 0]
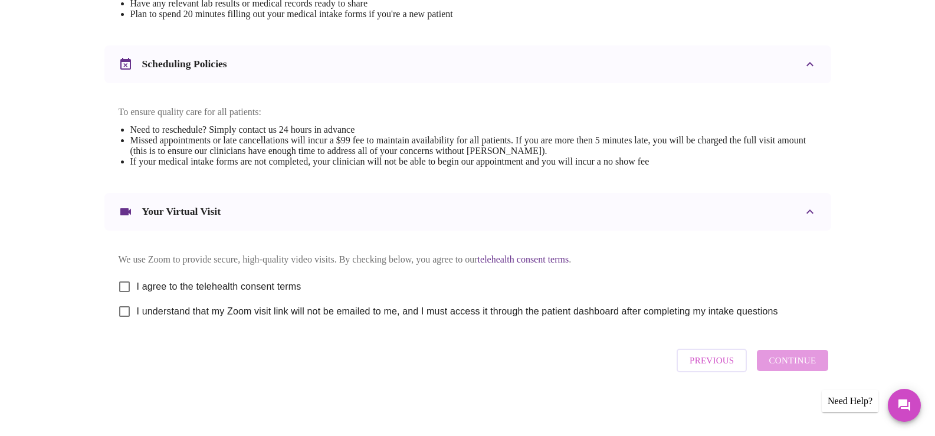
click at [124, 280] on input "I agree to the telehealth consent terms" at bounding box center [124, 286] width 25 height 25
checkbox input "true"
click at [124, 310] on input "I understand that my Zoom visit link will not be emailed to me, and I must acce…" at bounding box center [124, 311] width 25 height 25
checkbox input "true"
click at [780, 366] on span "Continue" at bounding box center [792, 360] width 47 height 15
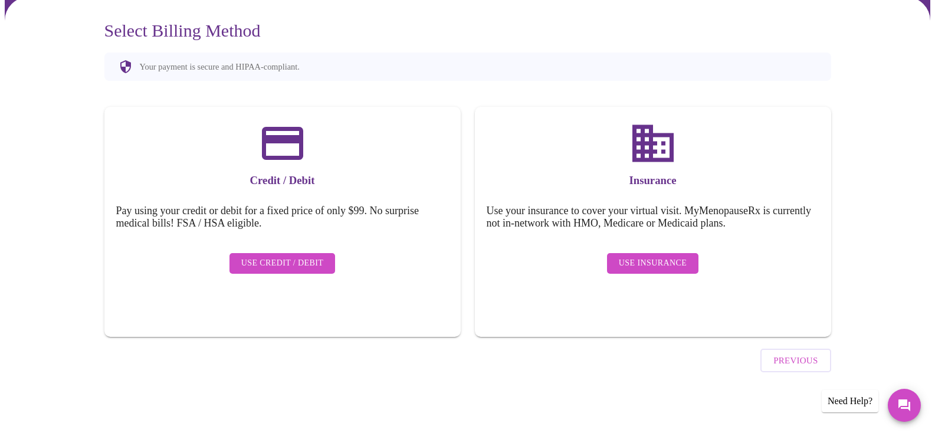
scroll to position [66, 0]
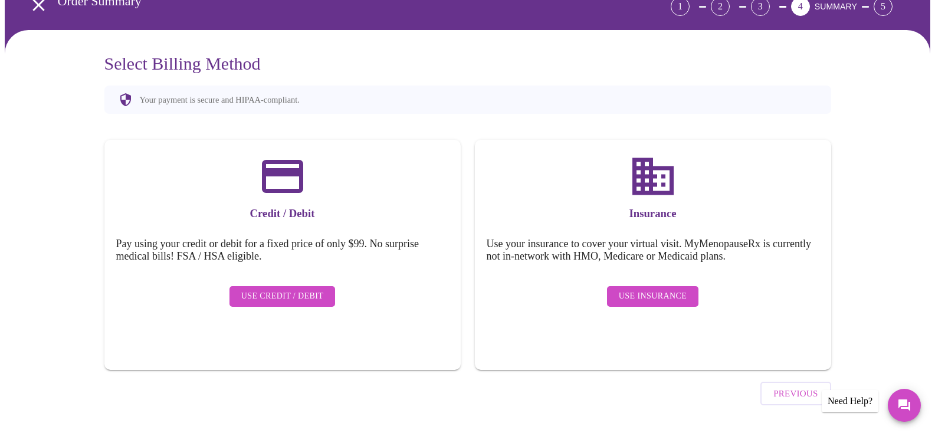
click at [661, 289] on span "Use Insurance" at bounding box center [653, 296] width 68 height 15
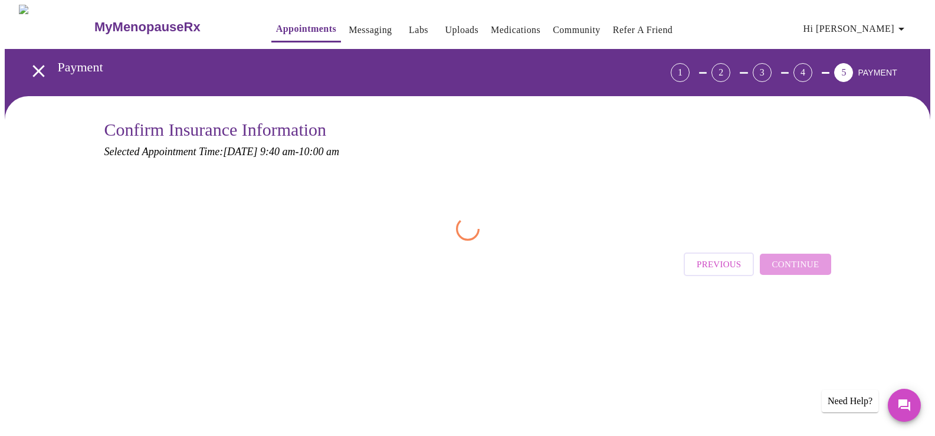
scroll to position [0, 0]
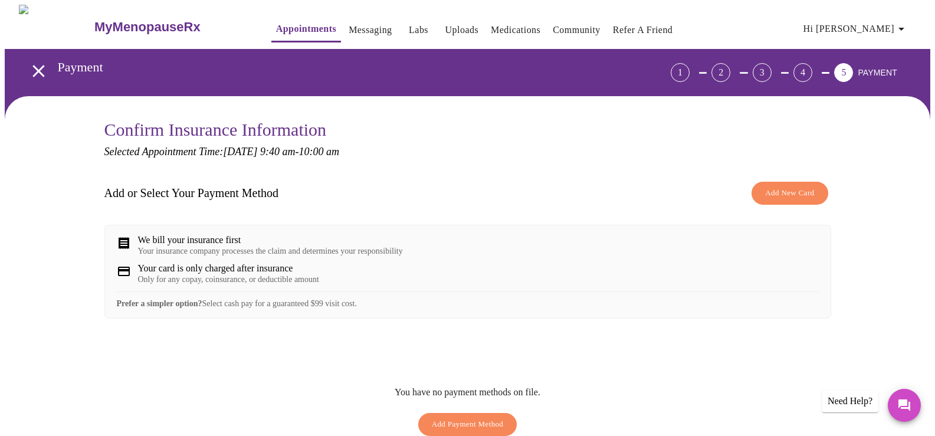
click at [812, 64] on div "4" at bounding box center [802, 72] width 19 height 19
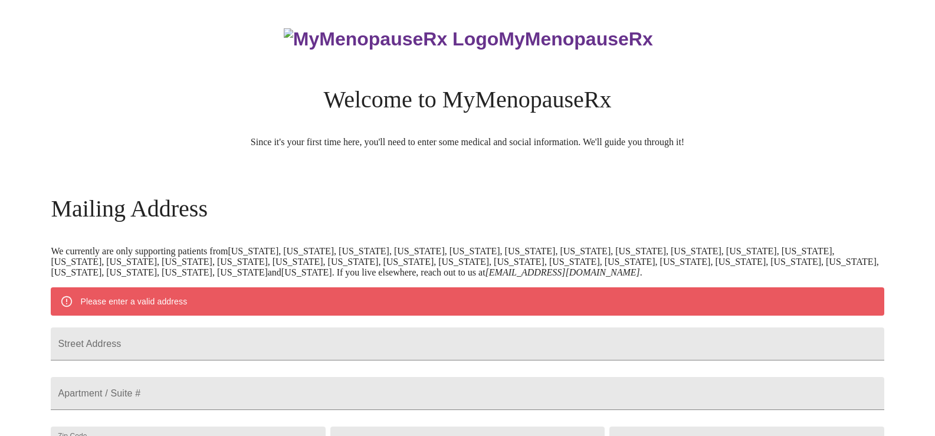
scroll to position [454, 0]
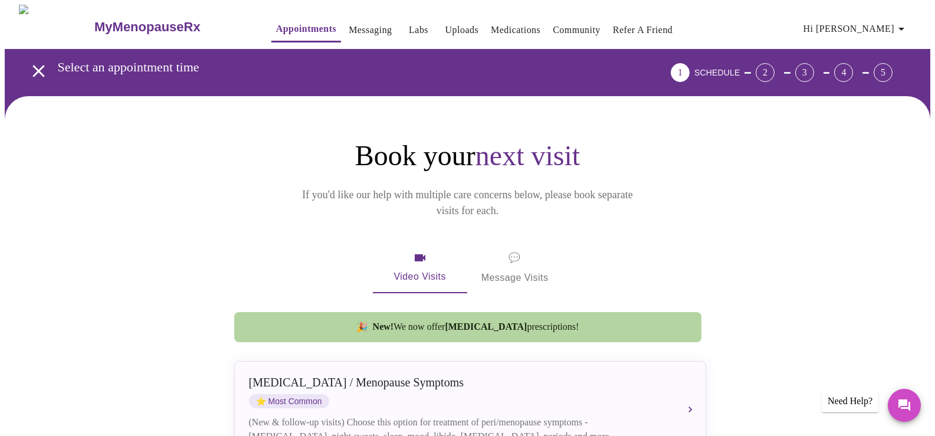
click at [814, 66] on div "3" at bounding box center [804, 72] width 19 height 19
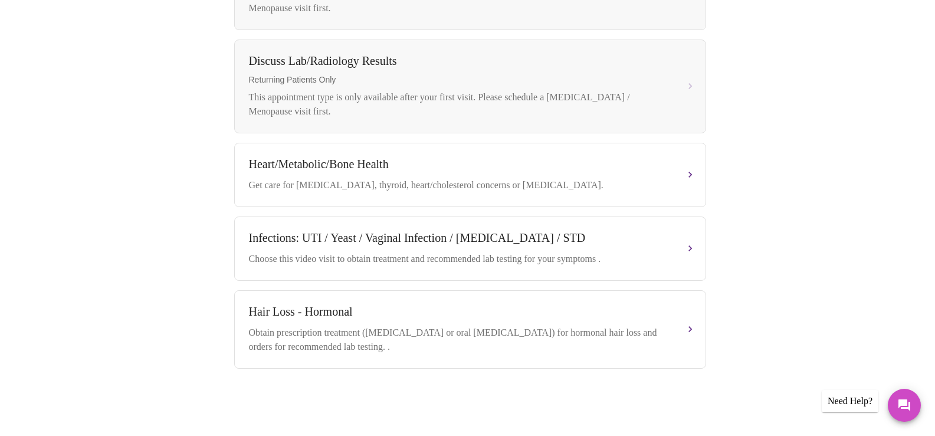
scroll to position [215, 0]
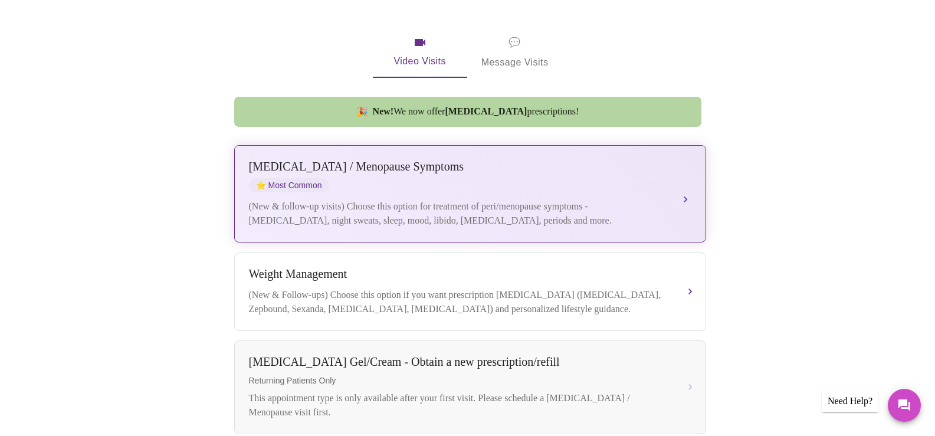
click at [432, 199] on div "(New & follow-up visits) Choose this option for treatment of peri/menopause sym…" at bounding box center [458, 213] width 419 height 28
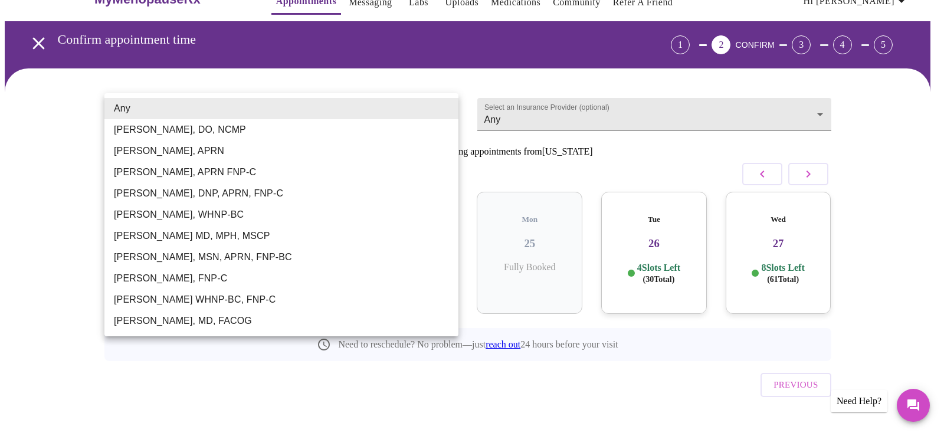
click at [376, 106] on body "MyMenopauseRx Appointments Messaging Labs Uploads Medications Community Refer a…" at bounding box center [472, 216] width 934 height 479
click at [351, 135] on li "[PERSON_NAME], DO, NCMP" at bounding box center [281, 129] width 354 height 21
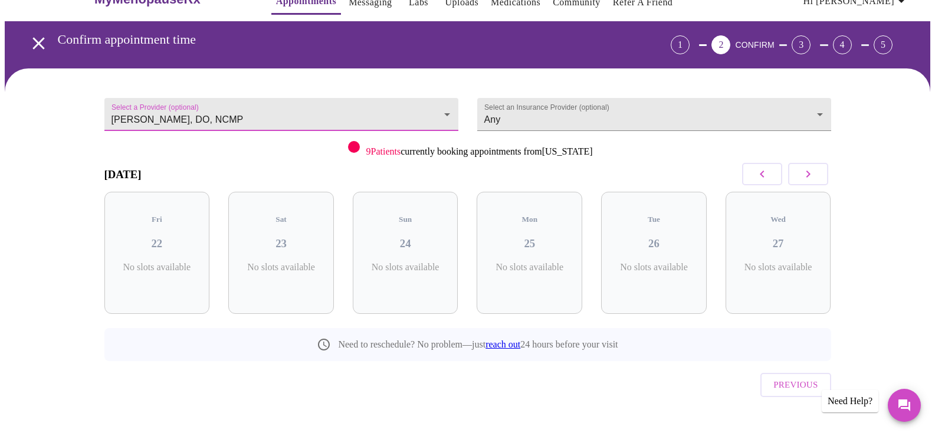
click at [807, 177] on icon "button" at bounding box center [808, 173] width 4 height 7
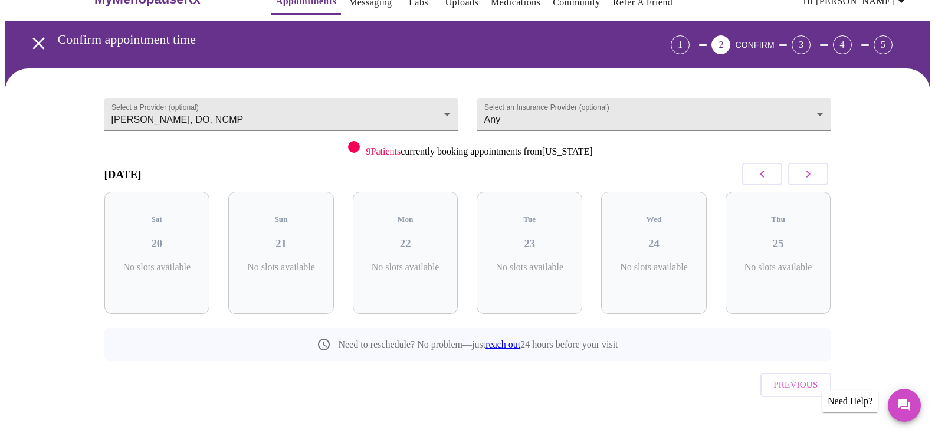
click at [767, 172] on icon "button" at bounding box center [762, 174] width 14 height 14
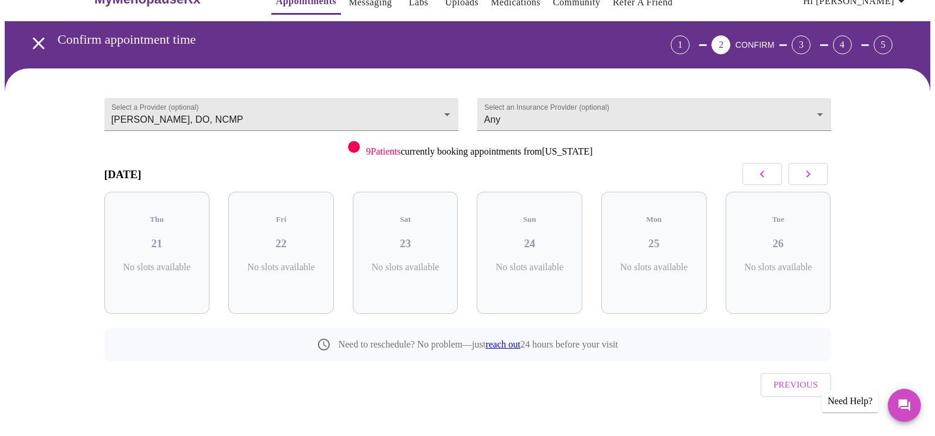
click at [765, 169] on icon "button" at bounding box center [762, 174] width 14 height 14
click at [817, 173] on button "button" at bounding box center [808, 174] width 40 height 22
click at [458, 118] on body "MyMenopauseRx Appointments Messaging Labs Uploads Medications Community Refer a…" at bounding box center [467, 216] width 925 height 479
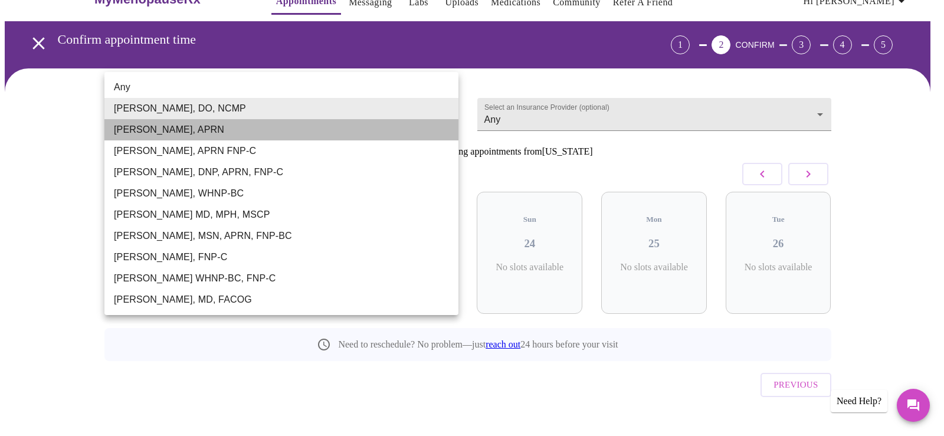
click at [337, 132] on li "[PERSON_NAME], APRN" at bounding box center [281, 129] width 354 height 21
type input "[PERSON_NAME], APRN"
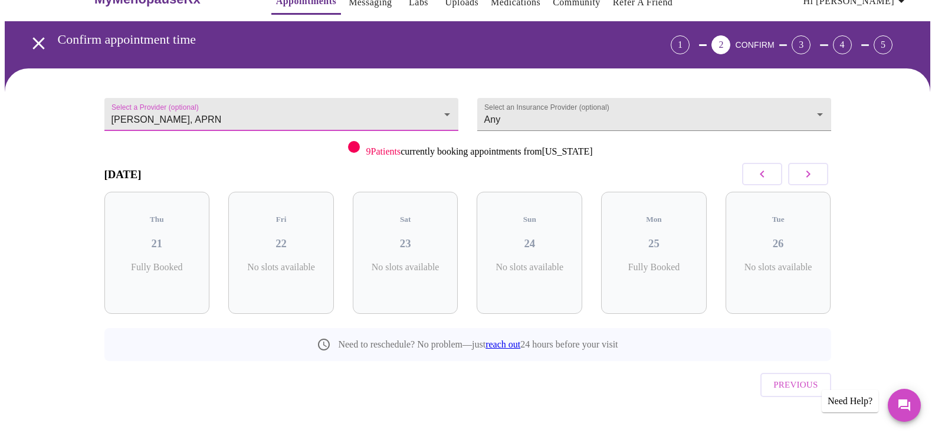
click at [804, 168] on icon "button" at bounding box center [808, 174] width 14 height 14
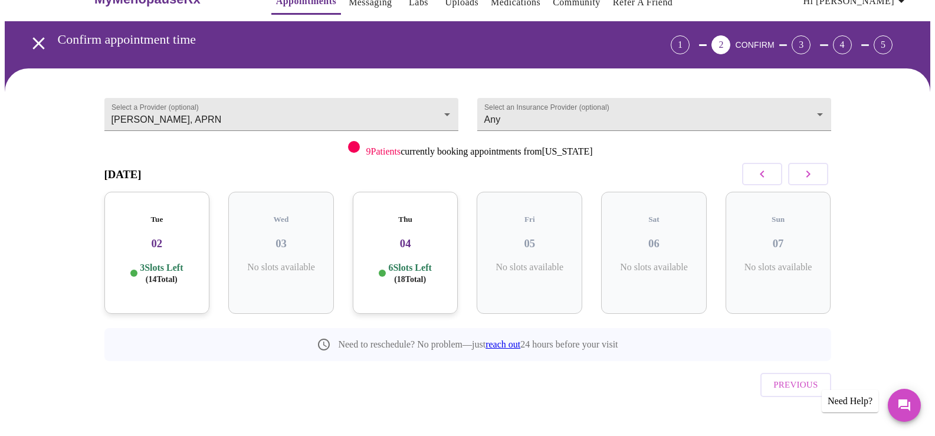
click at [193, 238] on h3 "02" at bounding box center [157, 243] width 87 height 13
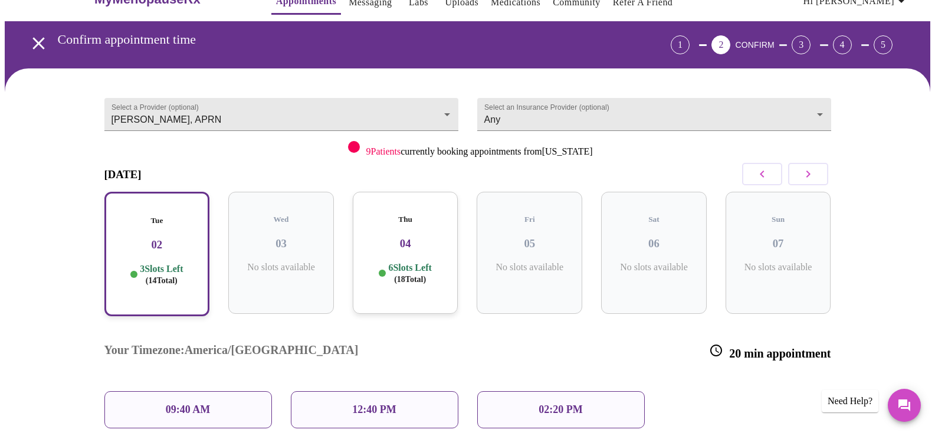
click at [216, 391] on div "09:40 AM" at bounding box center [188, 409] width 168 height 37
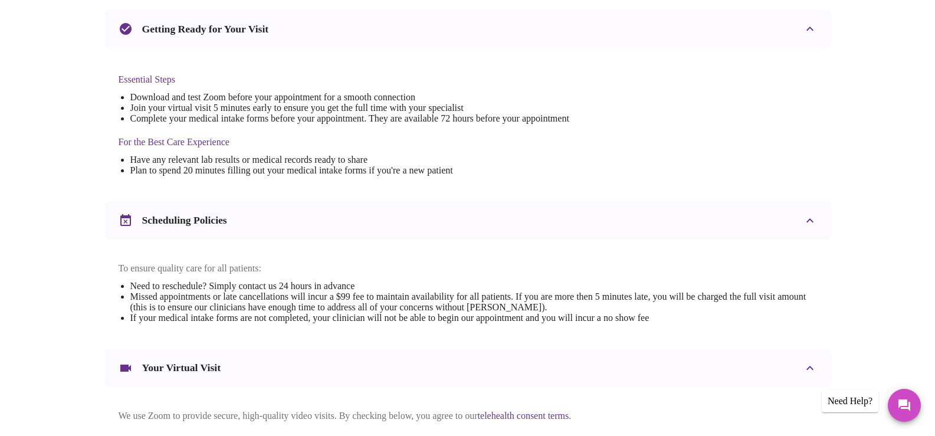
scroll to position [419, 0]
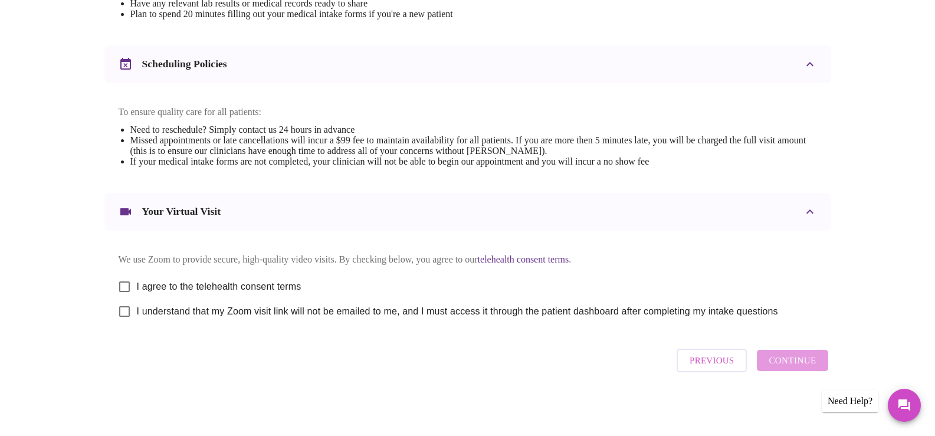
click at [119, 281] on input "I agree to the telehealth consent terms" at bounding box center [124, 286] width 25 height 25
checkbox input "true"
click at [123, 307] on input "I understand that my Zoom visit link will not be emailed to me, and I must acce…" at bounding box center [124, 311] width 25 height 25
checkbox input "true"
click at [811, 368] on span "Continue" at bounding box center [792, 360] width 47 height 15
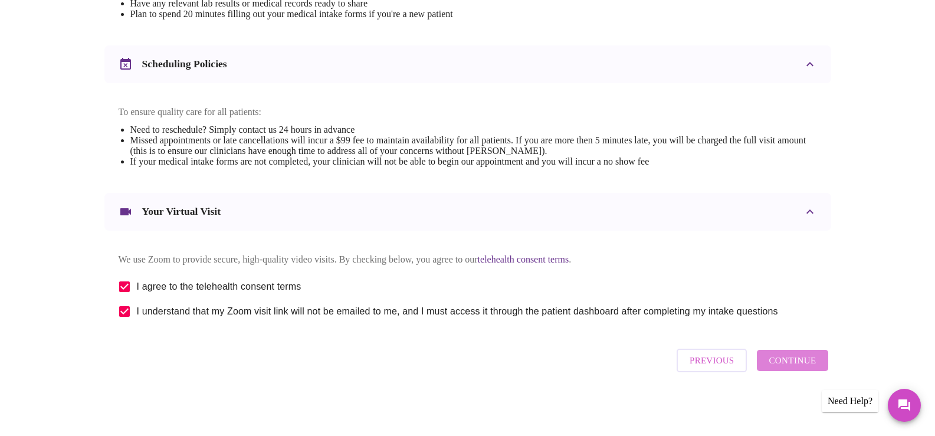
scroll to position [66, 0]
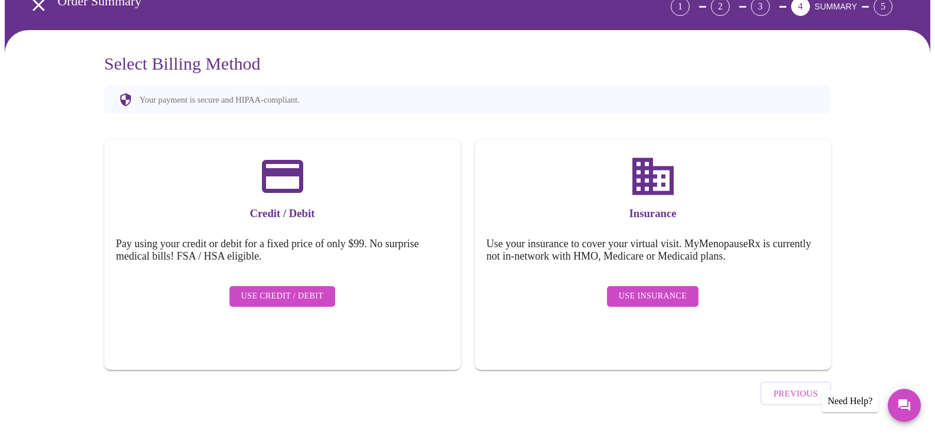
click at [655, 290] on span "Use Insurance" at bounding box center [653, 296] width 68 height 15
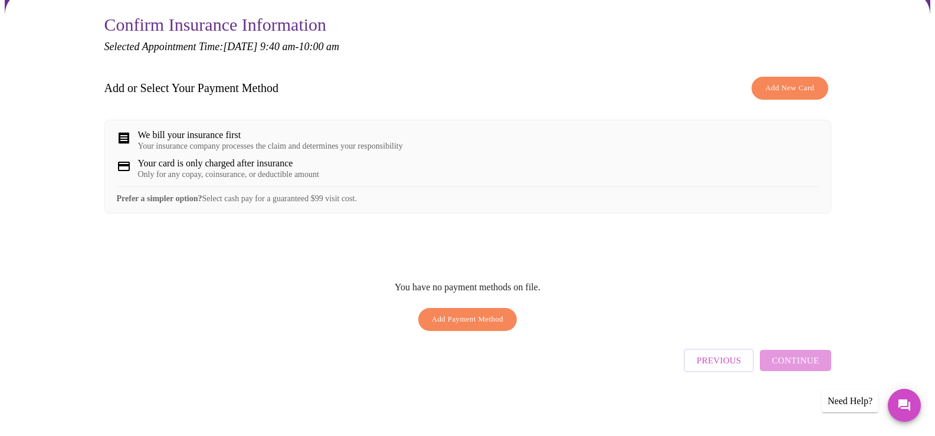
scroll to position [109, 0]
click at [741, 372] on button "Previous" at bounding box center [719, 361] width 70 height 24
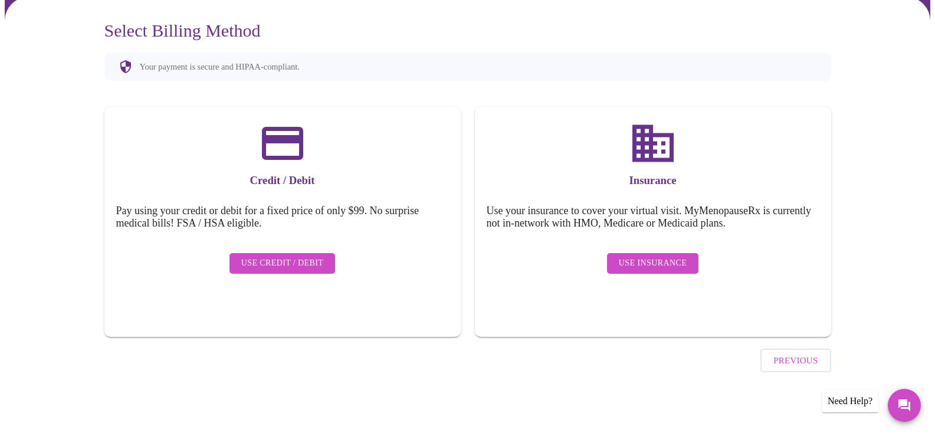
scroll to position [66, 0]
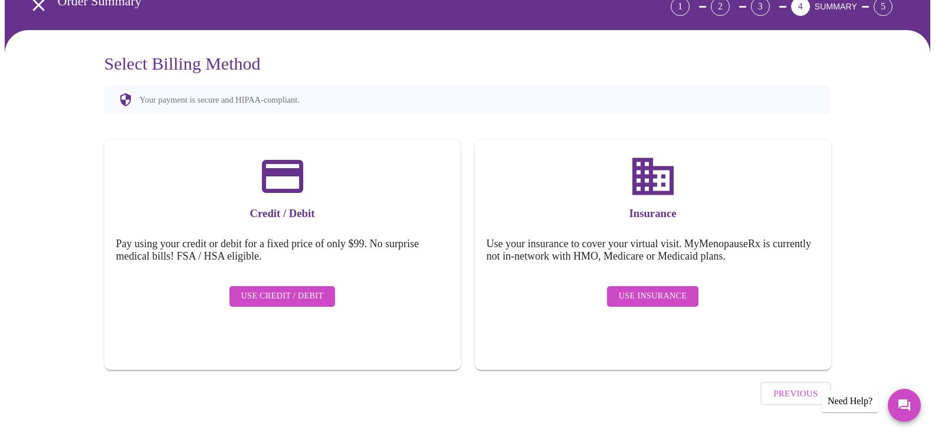
click at [645, 290] on span "Use Insurance" at bounding box center [653, 296] width 68 height 15
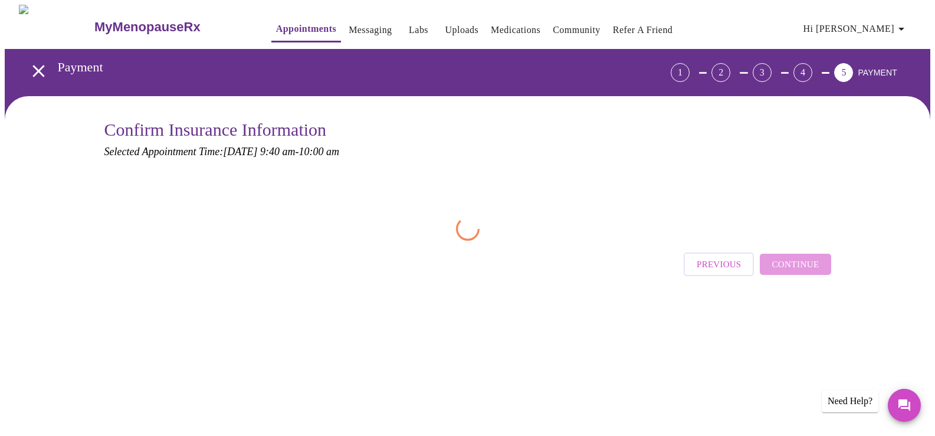
scroll to position [0, 0]
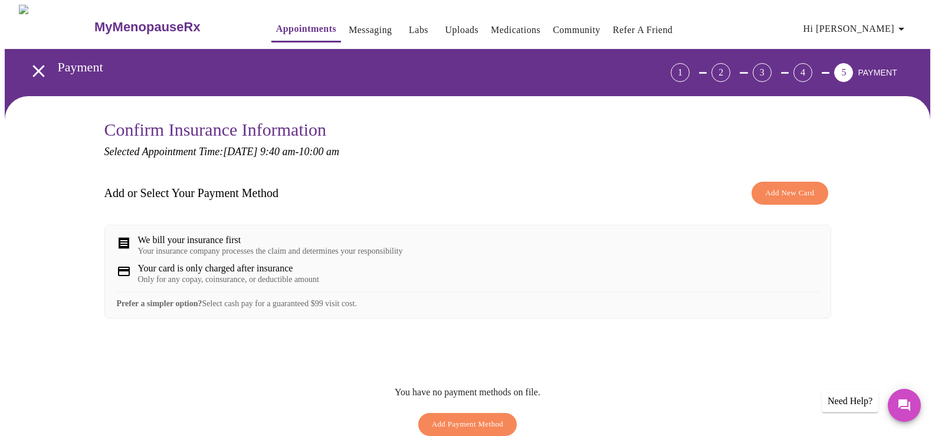
click at [790, 194] on span "Add New Card" at bounding box center [789, 193] width 49 height 14
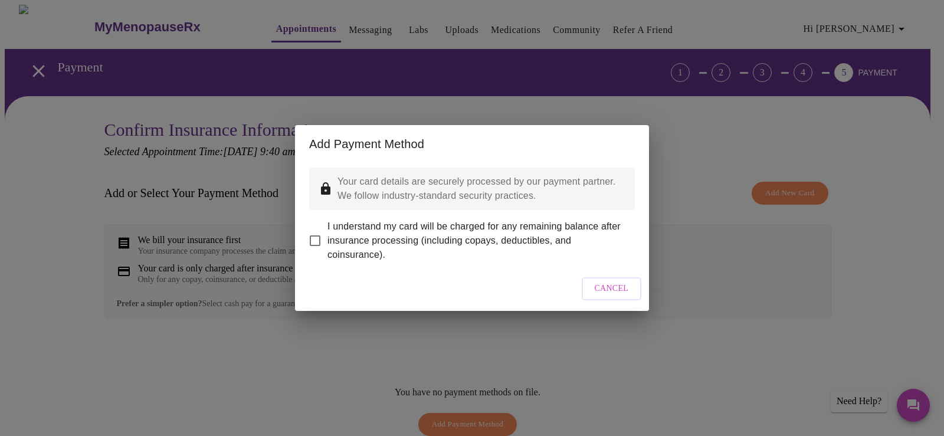
click at [316, 229] on input "I understand my card will be charged for any remaining balance after insurance …" at bounding box center [315, 240] width 25 height 25
checkbox input "true"
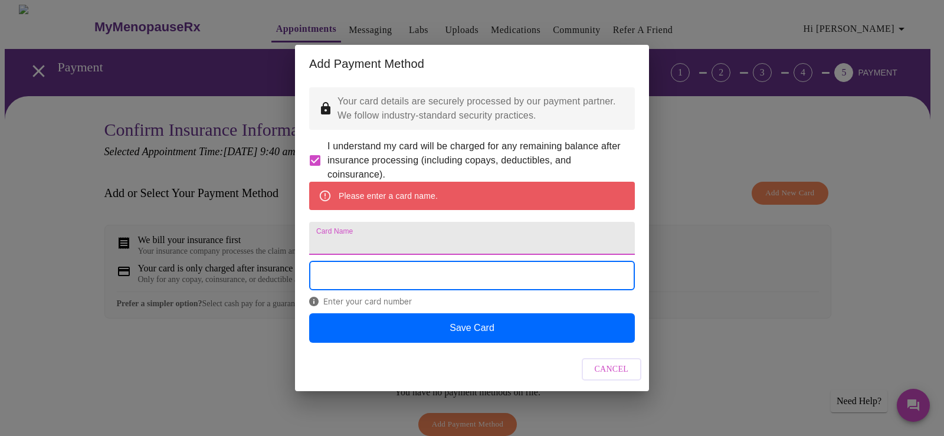
click at [409, 236] on input "Card Name" at bounding box center [472, 238] width 326 height 33
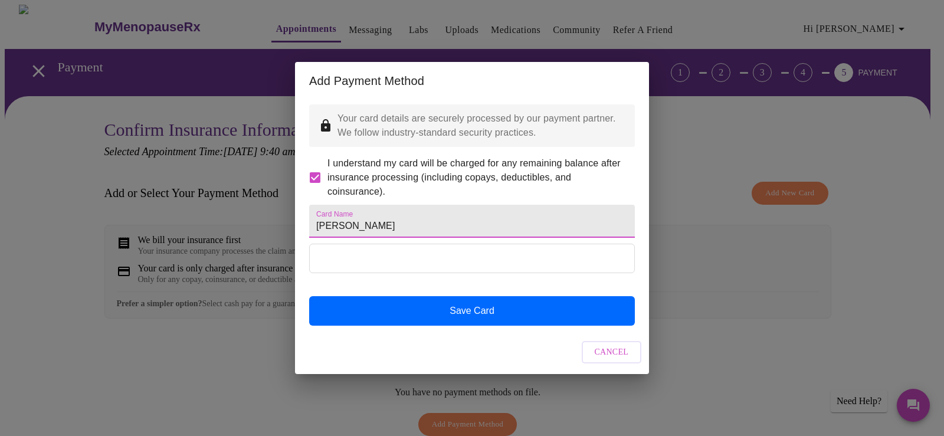
type input "[PERSON_NAME]"
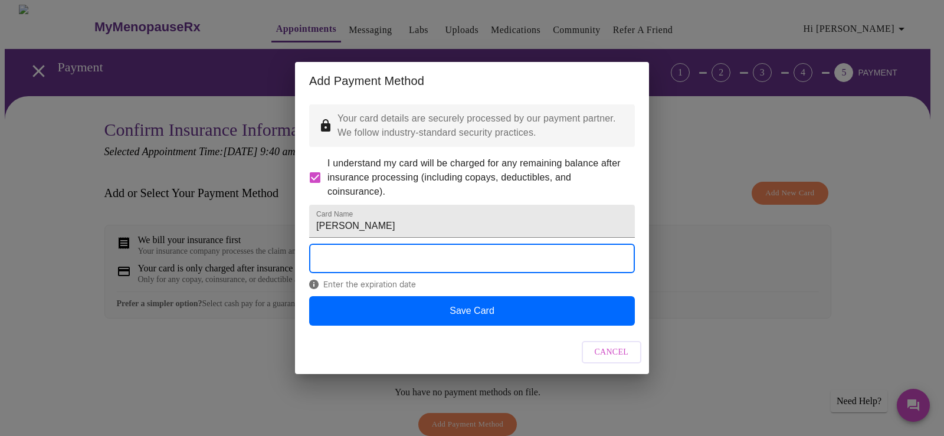
click at [610, 360] on span "Cancel" at bounding box center [612, 352] width 34 height 15
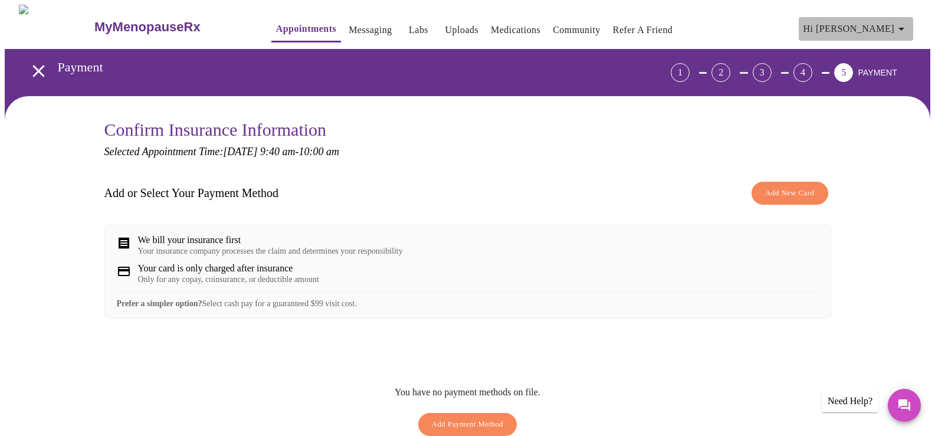
click at [904, 28] on icon "button" at bounding box center [901, 29] width 6 height 3
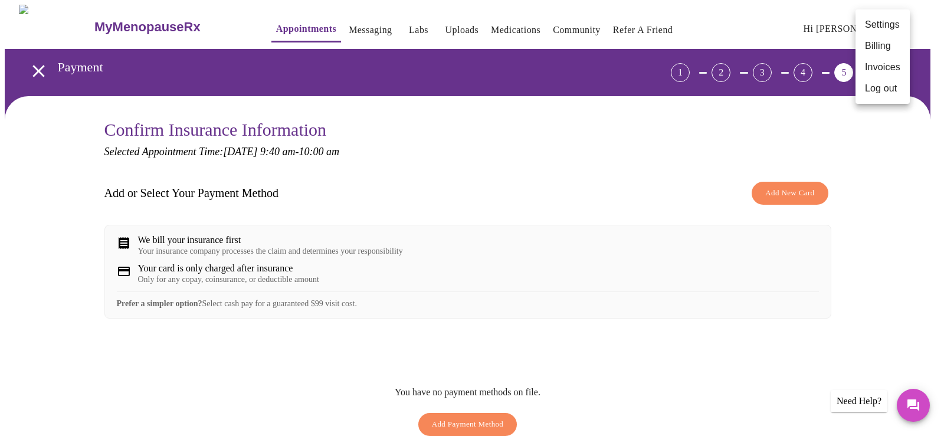
click at [889, 47] on li "Billing" at bounding box center [882, 45] width 54 height 21
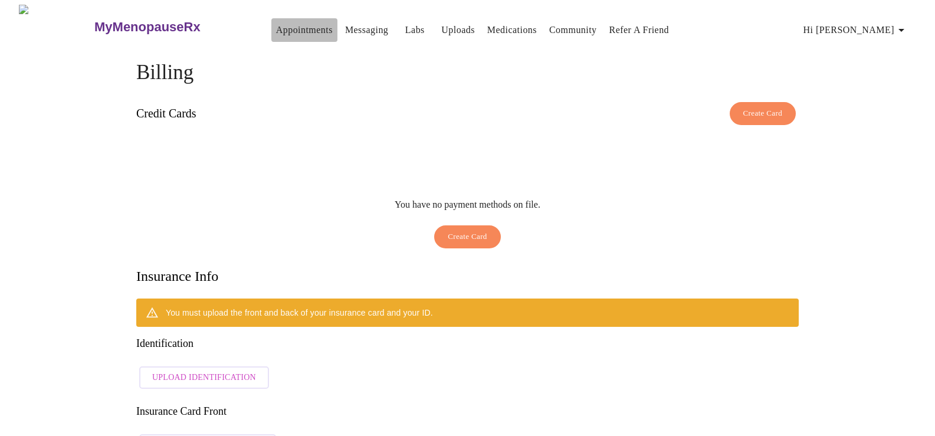
click at [281, 22] on link "Appointments" at bounding box center [304, 30] width 57 height 17
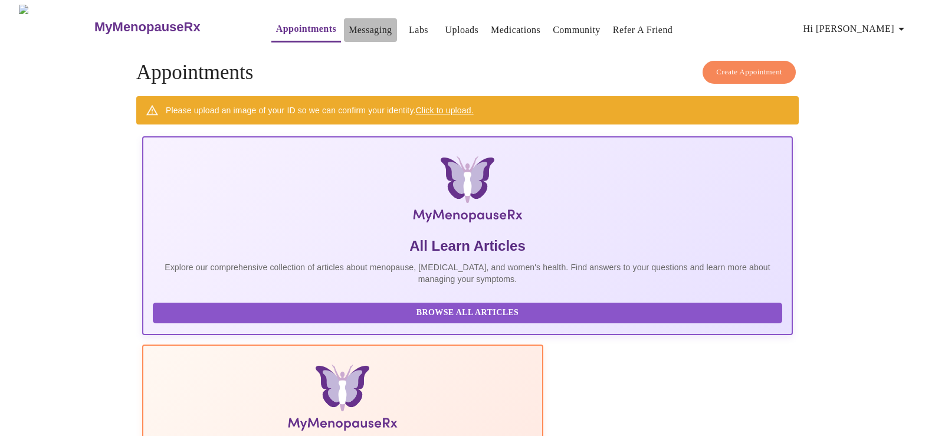
click at [349, 22] on link "Messaging" at bounding box center [370, 30] width 43 height 17
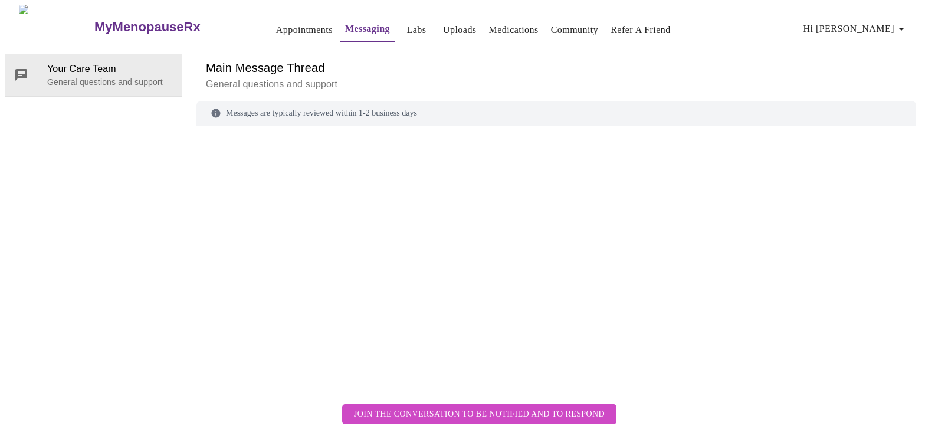
scroll to position [44, 0]
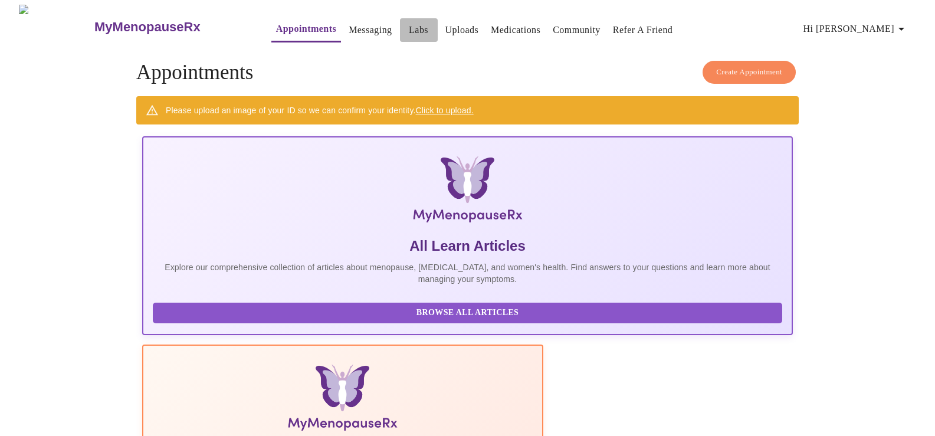
click at [409, 24] on link "Labs" at bounding box center [418, 30] width 19 height 17
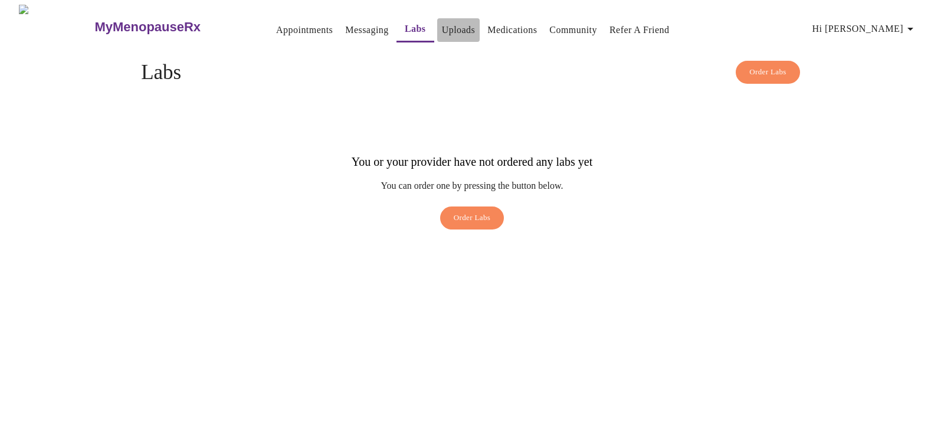
click at [442, 24] on link "Uploads" at bounding box center [459, 30] width 34 height 17
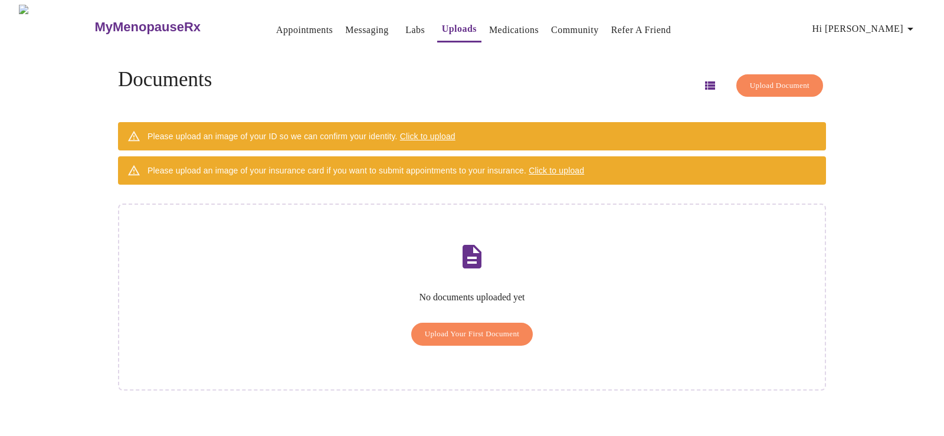
click at [278, 35] on button "Appointments" at bounding box center [304, 30] width 66 height 24
click at [276, 28] on link "Appointments" at bounding box center [304, 30] width 57 height 17
